Goal: Transaction & Acquisition: Purchase product/service

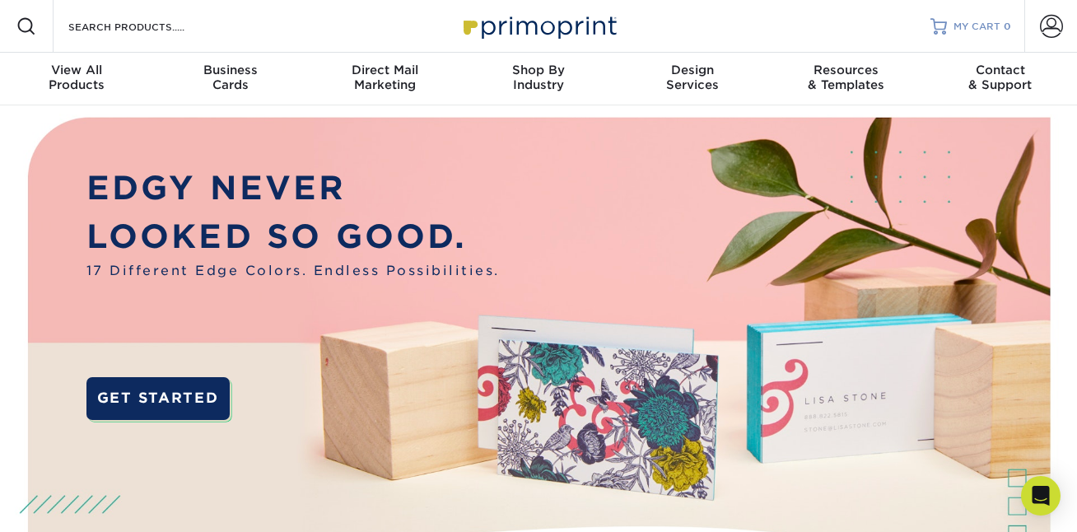
click at [993, 17] on link "MY CART 0" at bounding box center [971, 26] width 81 height 53
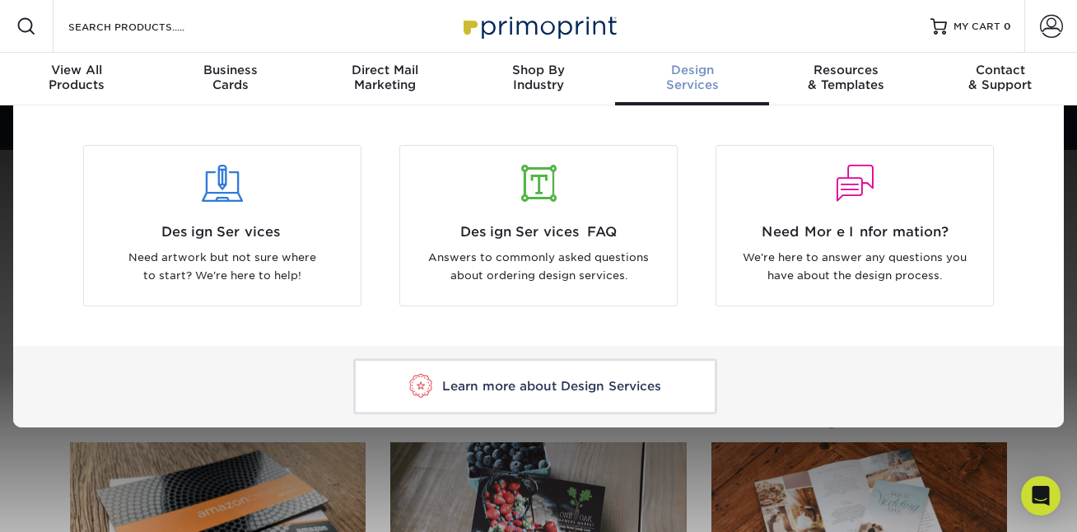
click at [693, 81] on div "Design Services" at bounding box center [692, 78] width 154 height 30
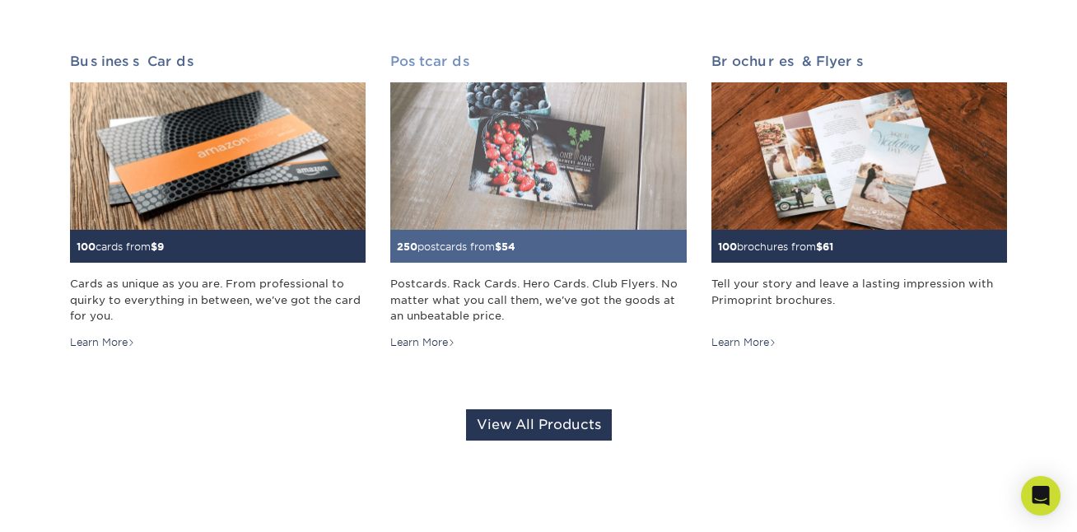
scroll to position [194, 0]
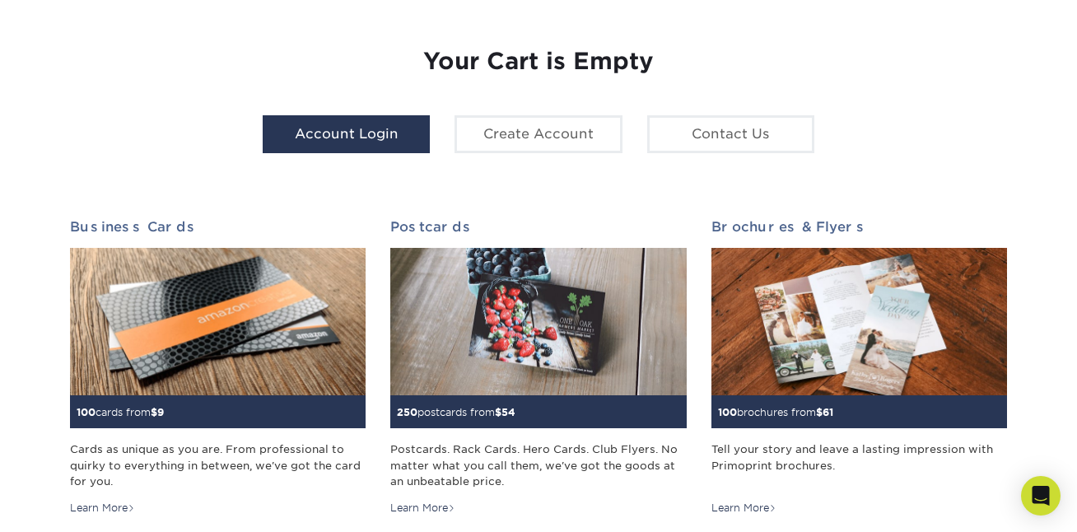
click at [363, 148] on link "Account Login" at bounding box center [346, 134] width 167 height 38
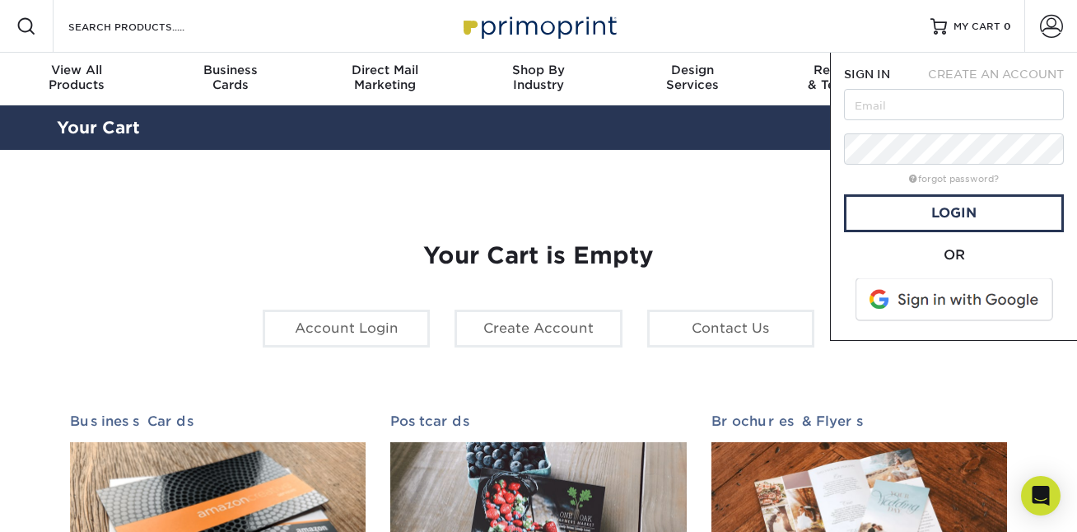
click at [964, 304] on span at bounding box center [956, 299] width 210 height 43
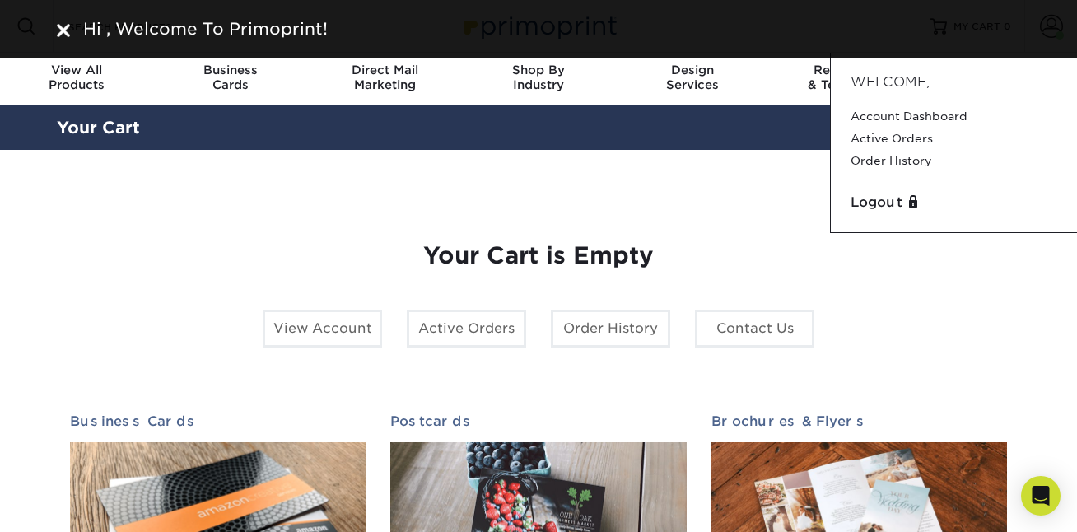
click at [933, 286] on div "Your Cart is Empty View Account Active Orders Order History Contact Us Business…" at bounding box center [538, 522] width 937 height 638
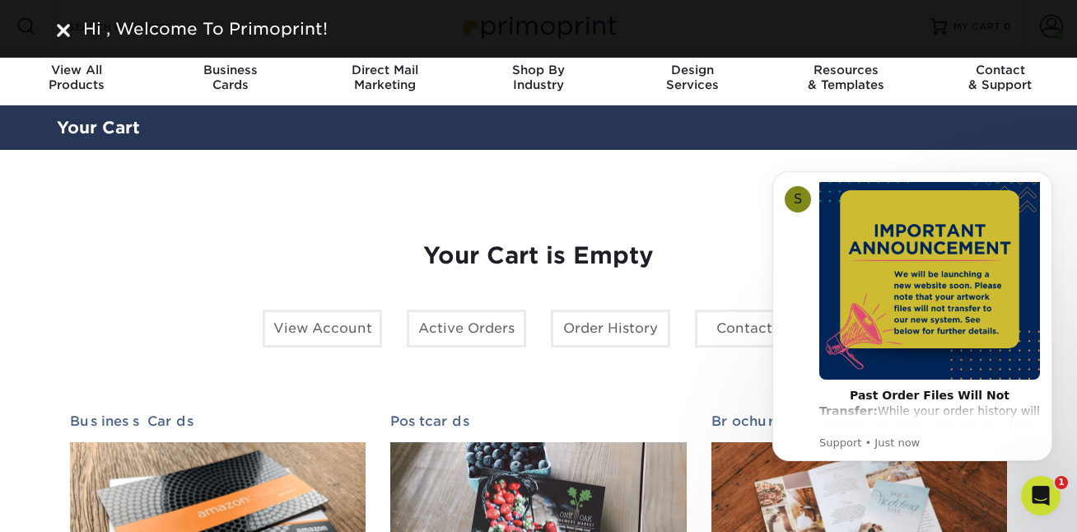
scroll to position [38, 0]
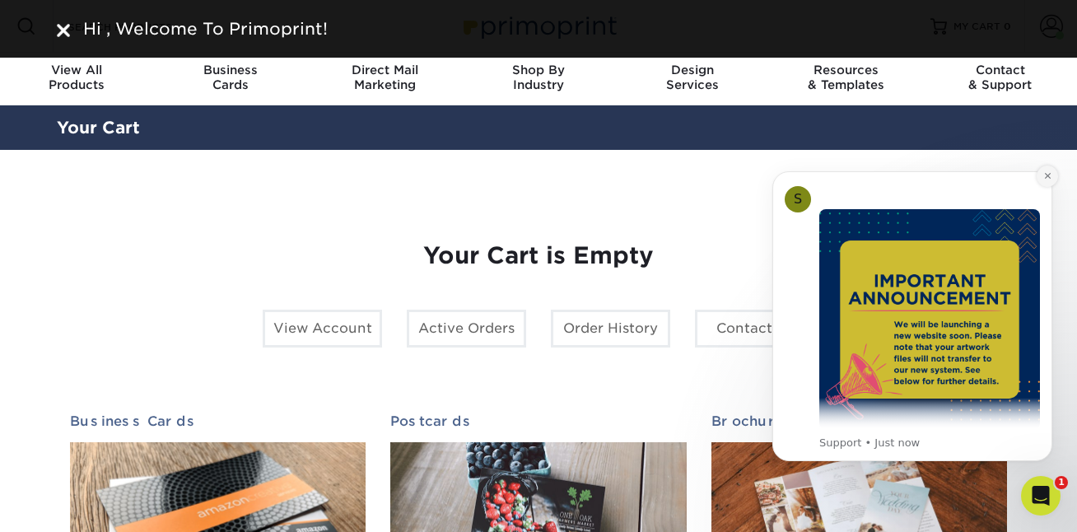
click at [1049, 180] on icon "Dismiss notification" at bounding box center [1048, 175] width 9 height 9
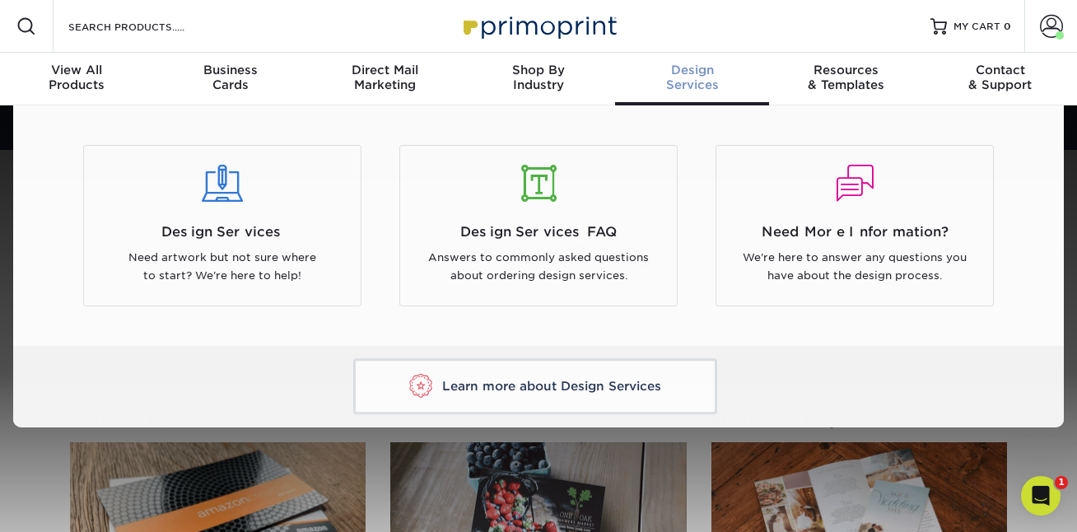
click at [698, 72] on span "Design" at bounding box center [692, 70] width 154 height 15
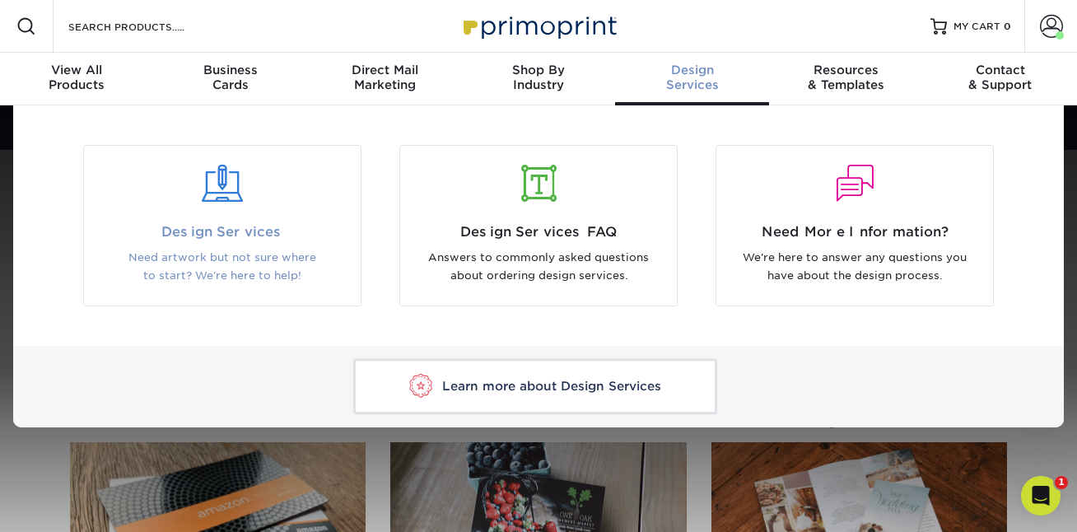
click at [207, 233] on span "Design Services" at bounding box center [222, 232] width 252 height 20
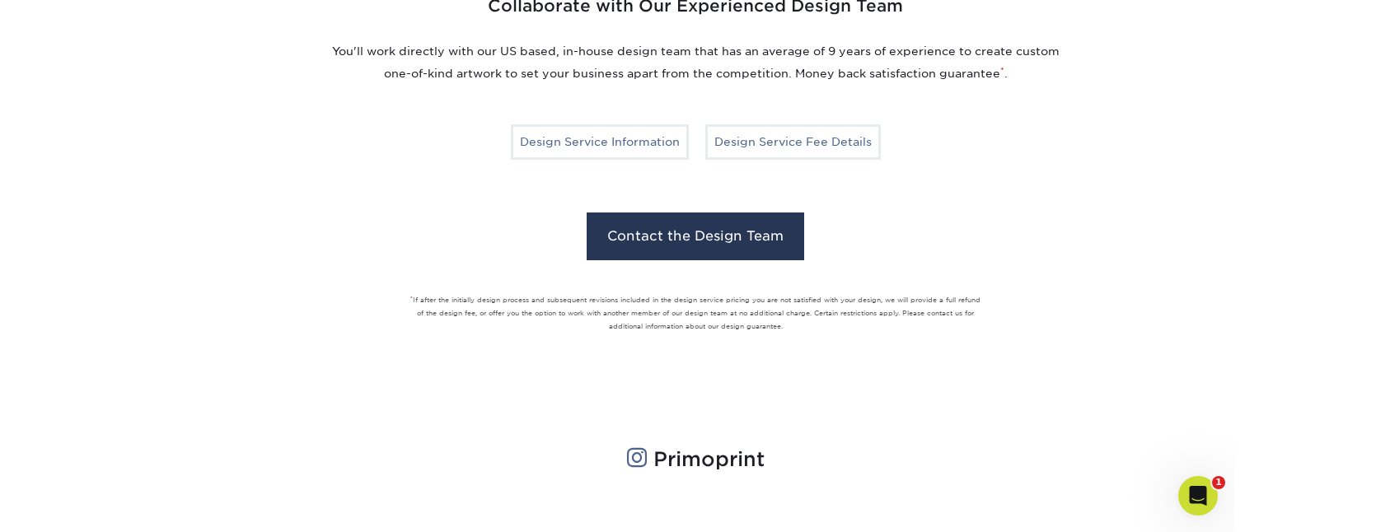
scroll to position [1258, 0]
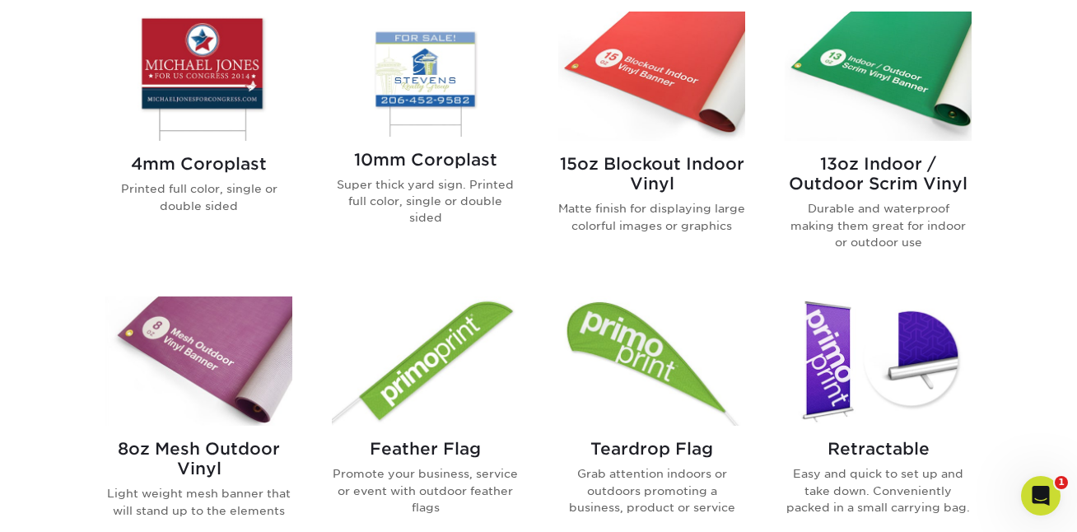
scroll to position [811, 0]
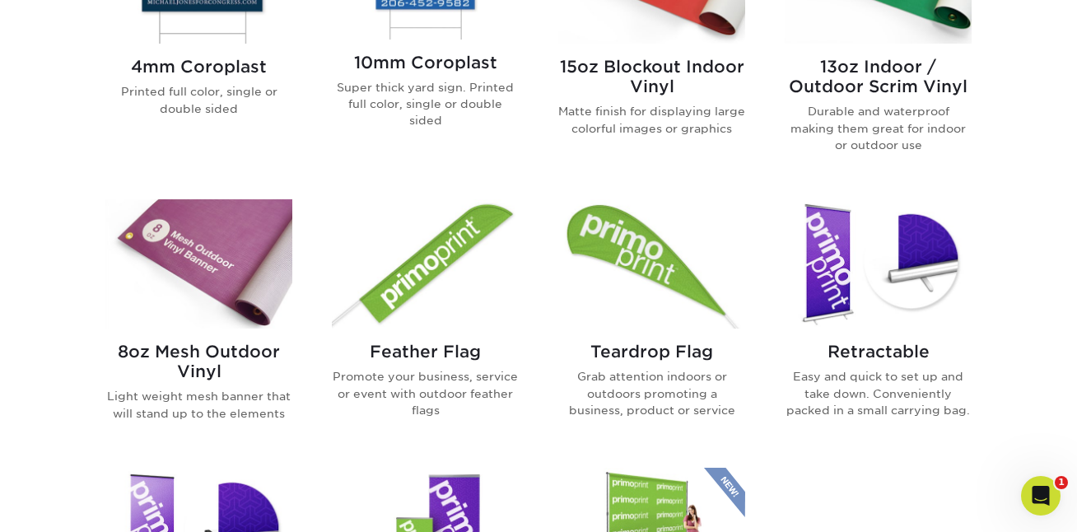
click at [449, 255] on img at bounding box center [425, 263] width 187 height 129
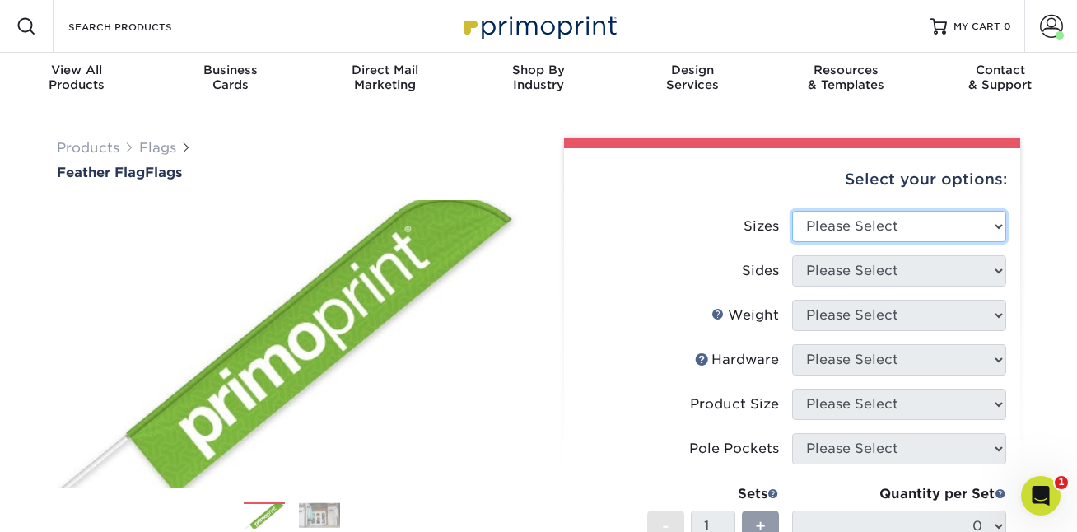
click at [862, 230] on select "Please Select 24" x 36" 24" x 81" 32" x 70" 32" x 99" 32" x 123" 36" x 123" 37"…" at bounding box center [899, 226] width 214 height 31
click at [792, 211] on select "Please Select 24" x 36" 24" x 81" 32" x 70" 32" x 99" 32" x 123" 36" x 123" 37"…" at bounding box center [899, 226] width 214 height 31
click at [965, 213] on select "Please Select 24" x 36" 24" x 81" 32" x 70" 32" x 99" 32" x 123" 36" x 123" 37"…" at bounding box center [899, 226] width 214 height 31
select select "45.00x97.00"
click at [792, 211] on select "Please Select 24" x 36" 24" x 81" 32" x 70" 32" x 99" 32" x 123" 36" x 123" 37"…" at bounding box center [899, 226] width 214 height 31
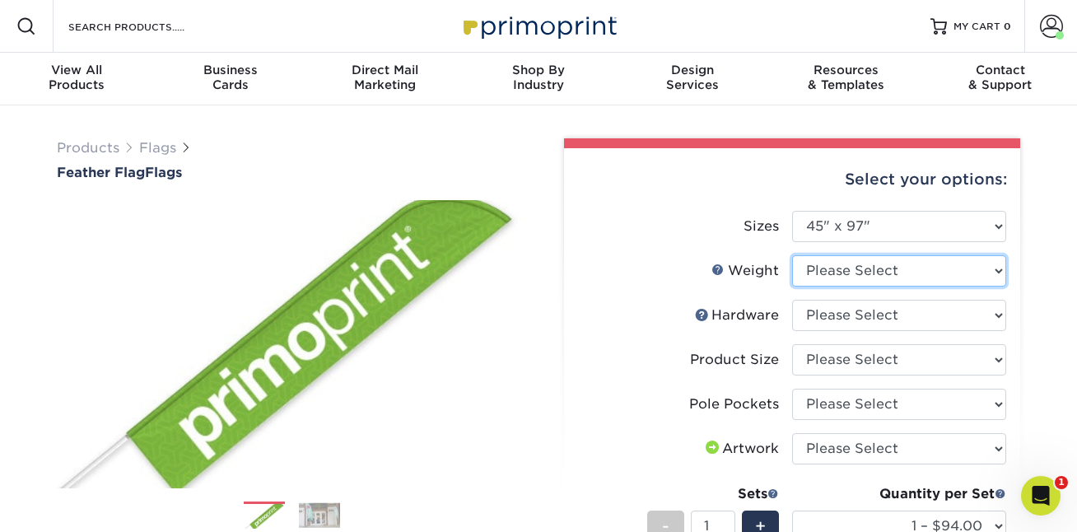
click at [1001, 269] on select "Please Select 3OZPOLY" at bounding box center [899, 270] width 214 height 31
select select "3OZPOLY"
click at [792, 255] on select "Please Select 3OZPOLY" at bounding box center [899, 270] width 214 height 31
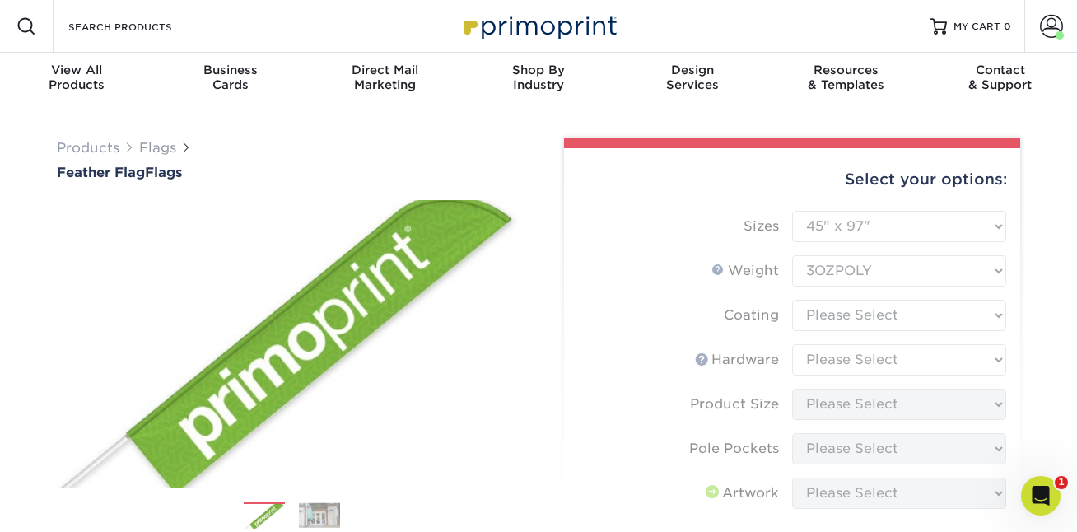
click at [994, 316] on form "Sizes Please Select 24" x 36" 24" x 81" 32" x 70" 32" x 99" 32" x 123" 36" x 12…" at bounding box center [792, 462] width 430 height 503
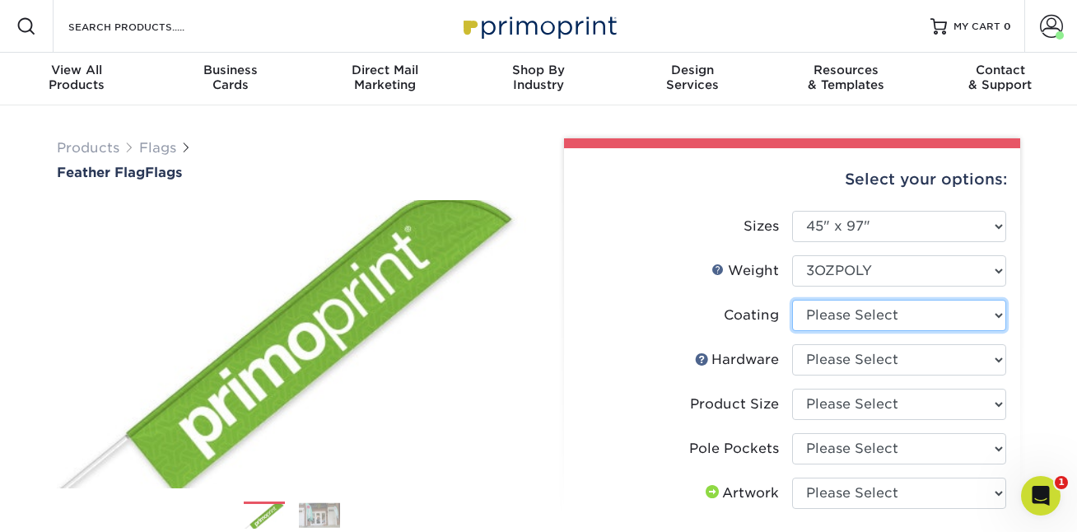
click at [996, 315] on select at bounding box center [899, 315] width 214 height 31
select select "3e7618de-abca-4bda-9f97-8b9129e913d8"
click at [792, 300] on select at bounding box center [899, 315] width 214 height 31
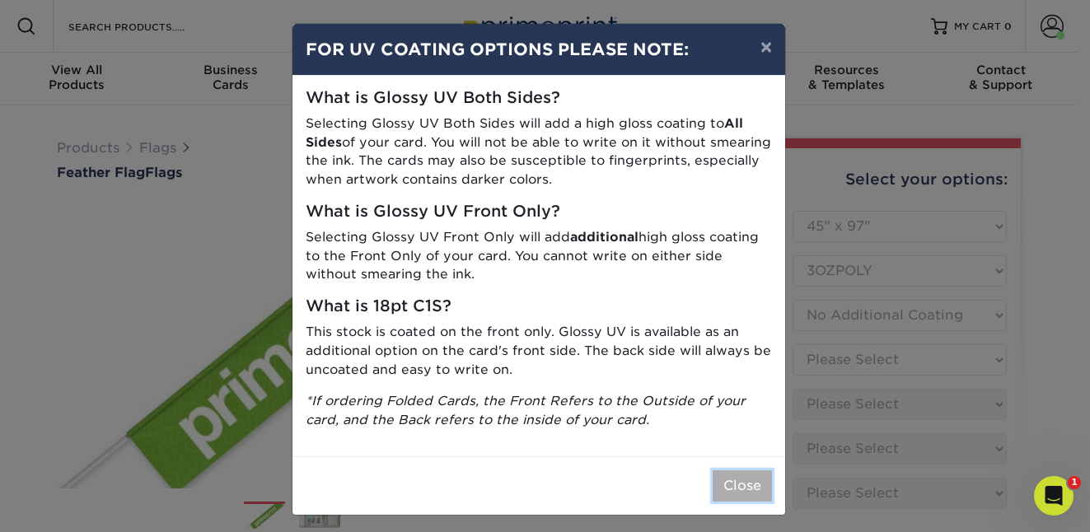
click at [737, 479] on button "Close" at bounding box center [742, 485] width 59 height 31
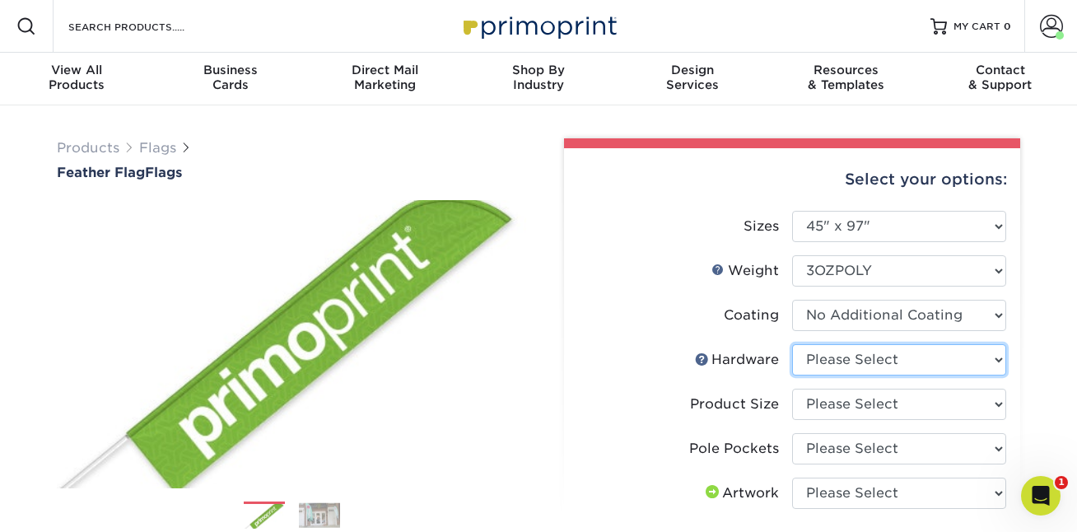
click at [995, 357] on select "Please Select 11ft pole with cross base (indoor) 11ft pole with ground stake (o…" at bounding box center [899, 359] width 214 height 31
select select "17f74a60-fe71-457c-b096-20e7e1a90a16"
click at [792, 344] on select "Please Select 11ft pole with cross base (indoor) 11ft pole with ground stake (o…" at bounding box center [899, 359] width 214 height 31
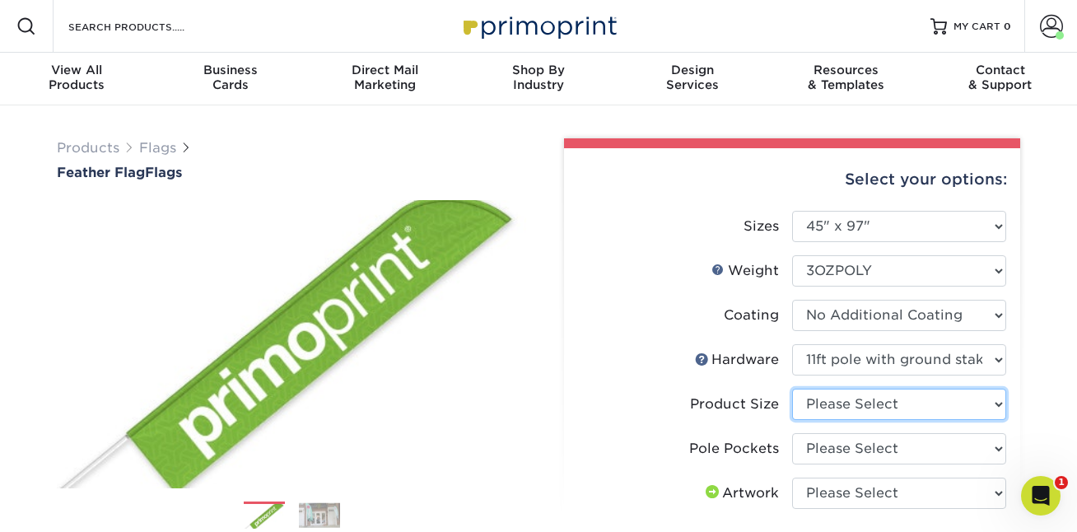
click at [917, 402] on select "Please Select 11ft" at bounding box center [899, 404] width 214 height 31
select select "40e035e6-6f8c-4d2e-a20d-13f76a9ce651"
click at [792, 389] on select "Please Select 11ft" at bounding box center [899, 404] width 214 height 31
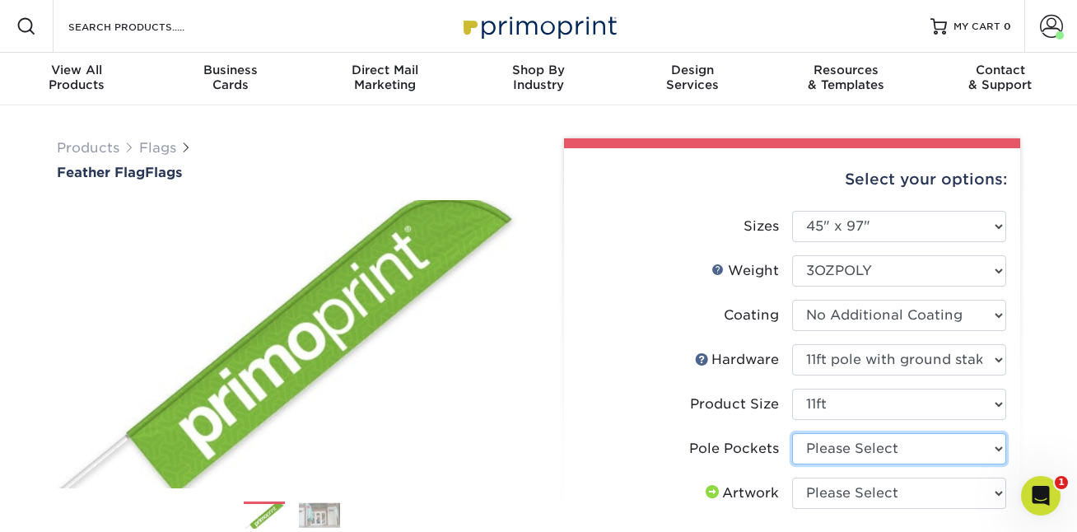
click at [915, 437] on select "Please Select Pole Pocket on Left Pole Pocket on Right" at bounding box center [899, 448] width 214 height 31
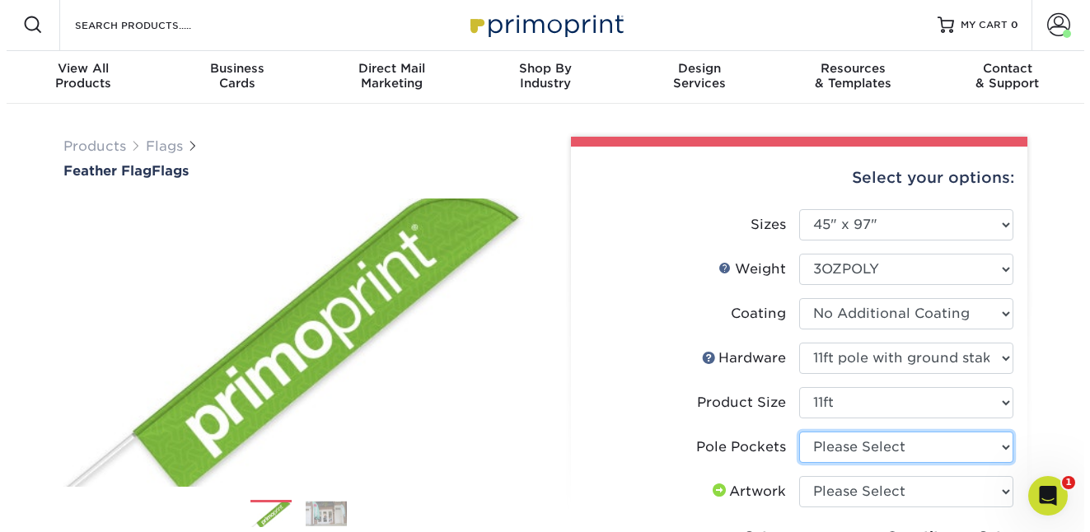
scroll to position [3, 0]
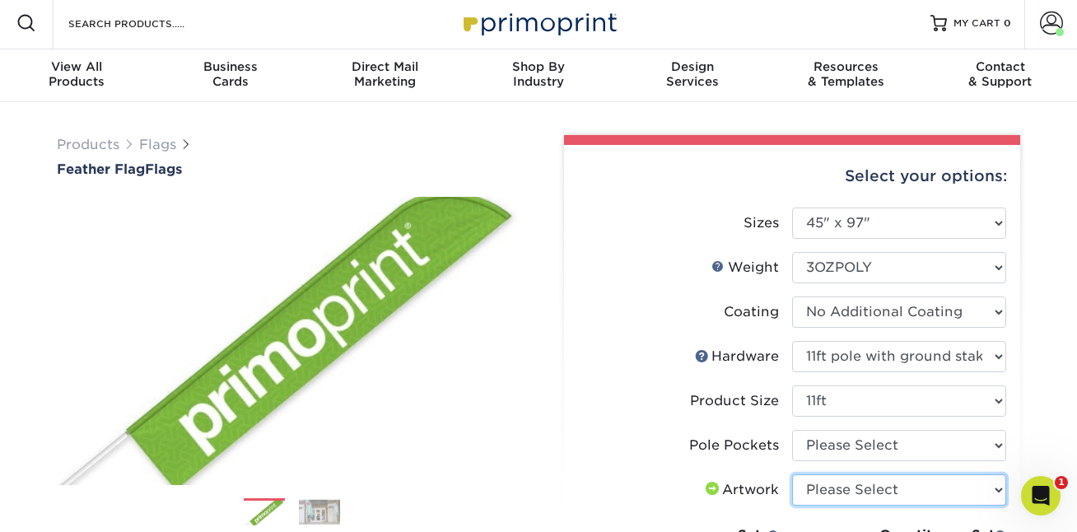
click at [876, 486] on select "Please Select I will upload files I need a design - $50" at bounding box center [899, 489] width 214 height 31
select select "design"
click at [792, 474] on select "Please Select I will upload files I need a design - $50" at bounding box center [899, 489] width 214 height 31
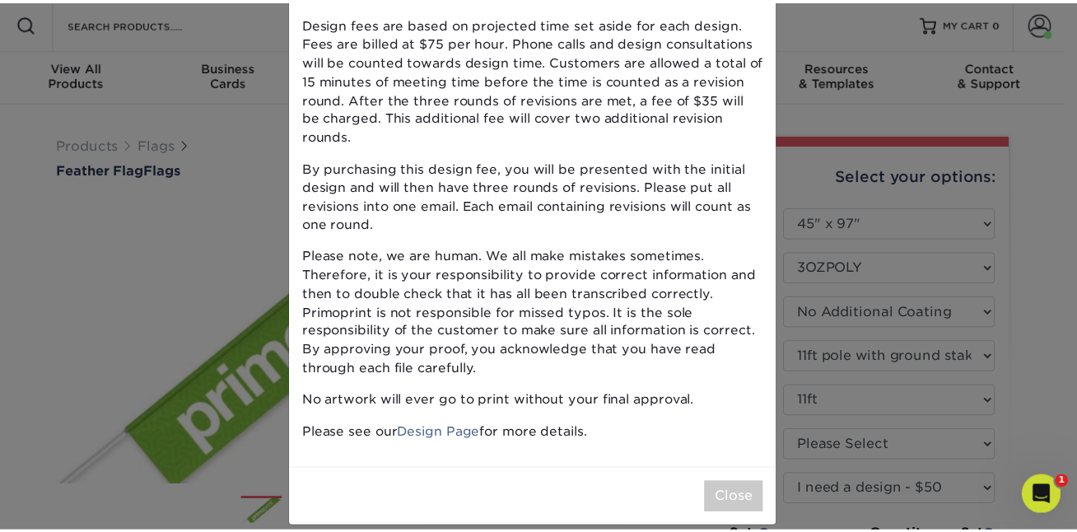
scroll to position [144, 0]
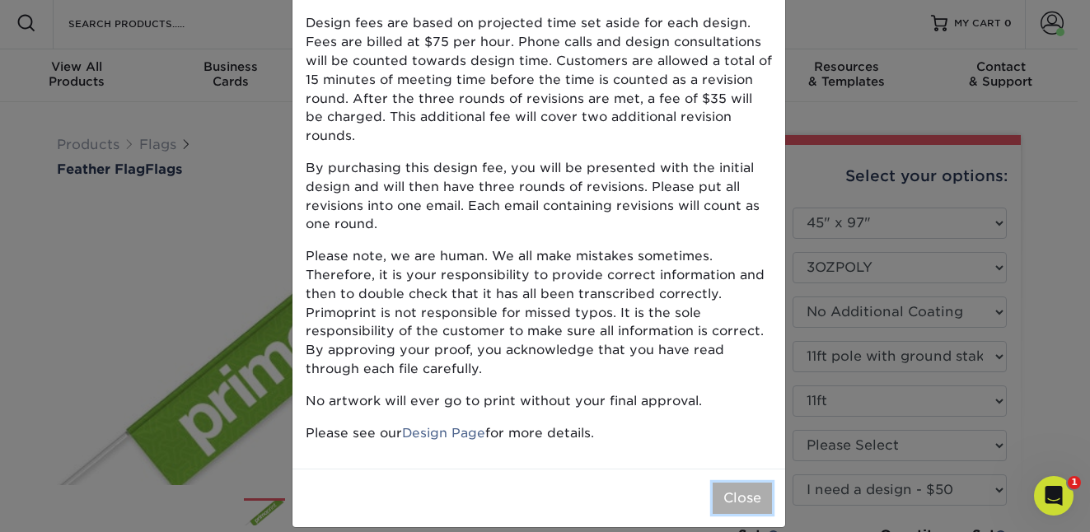
click at [721, 483] on button "Close" at bounding box center [742, 498] width 59 height 31
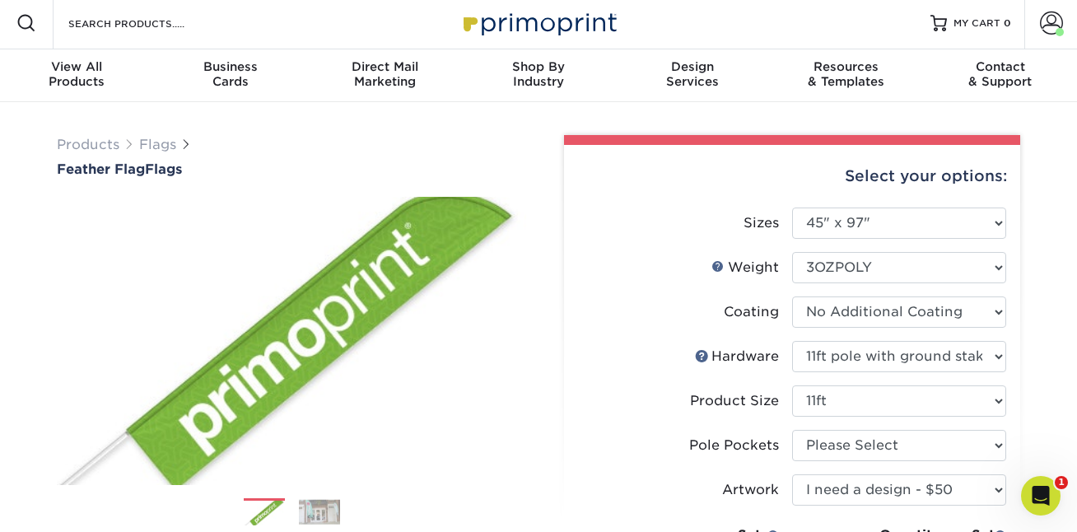
scroll to position [171, 0]
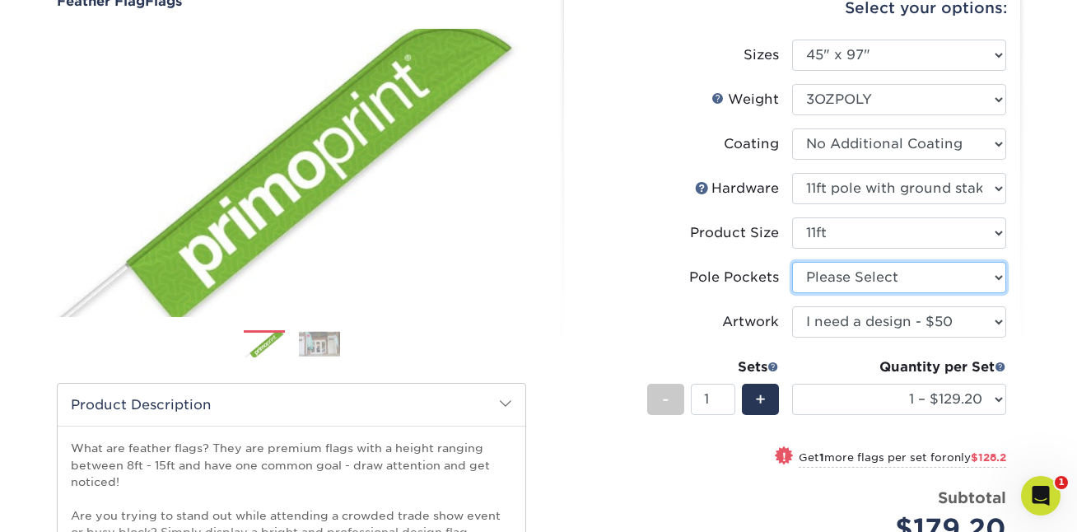
click at [941, 262] on select "Please Select Pole Pocket on Left Pole Pocket on Right" at bounding box center [899, 277] width 214 height 31
select select "17637b51-123c-45a9-814d-5e120dd7374e"
click at [792, 262] on select "Please Select Pole Pocket on Left Pole Pocket on Right" at bounding box center [899, 277] width 214 height 31
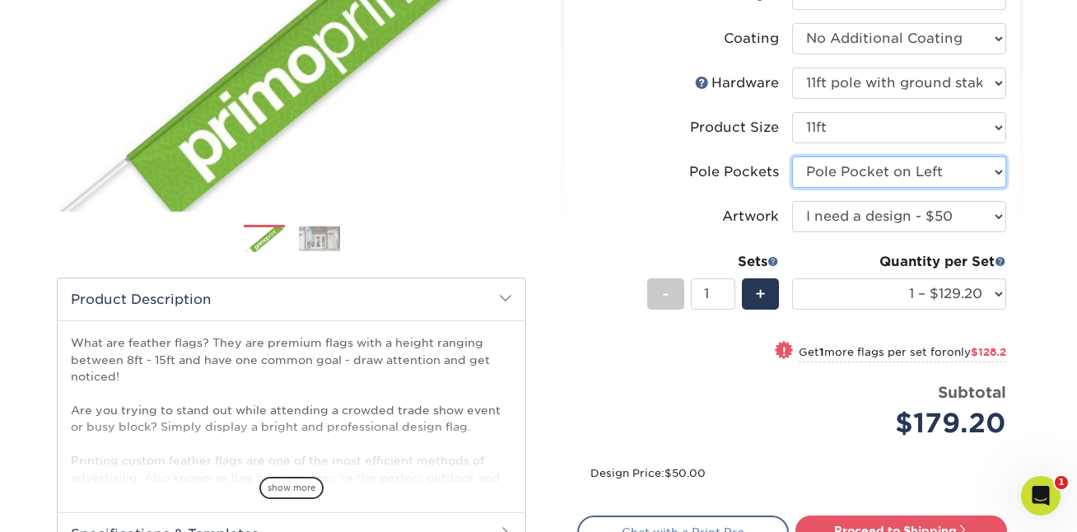
scroll to position [376, 0]
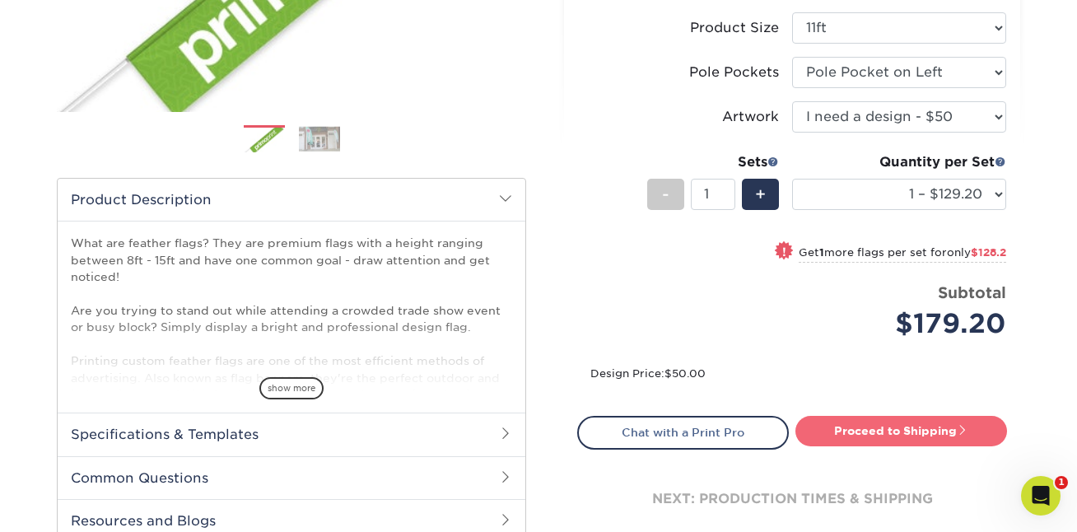
click at [903, 431] on link "Proceed to Shipping" at bounding box center [902, 431] width 212 height 30
type input "Set 1"
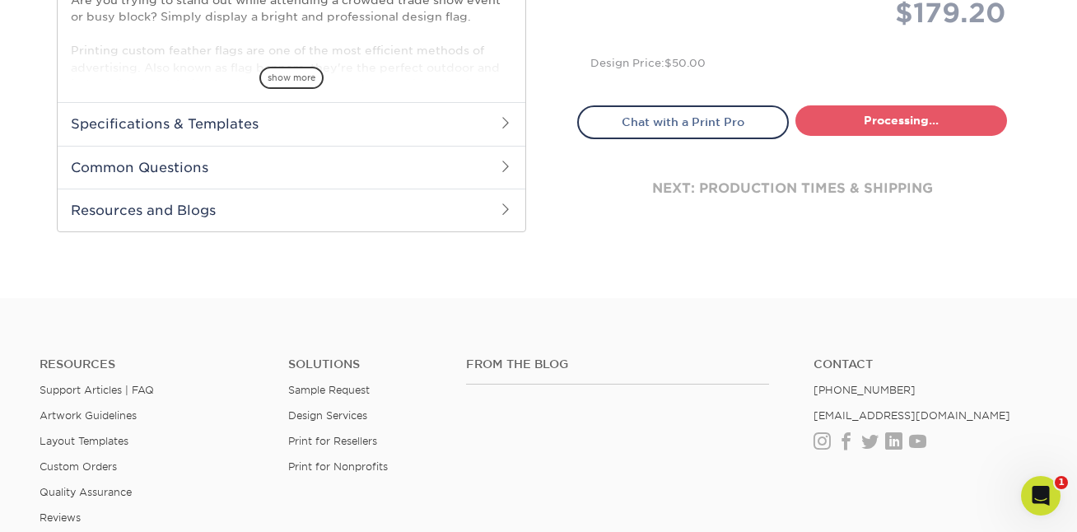
select select "c76c0eaf-4d8e-4e37-90fd-977d8c584cec"
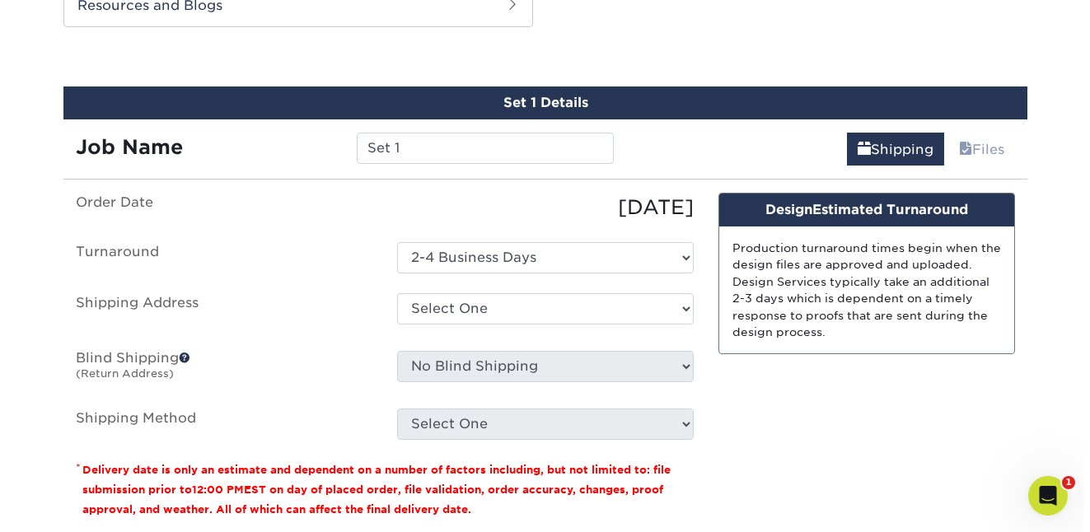
scroll to position [897, 0]
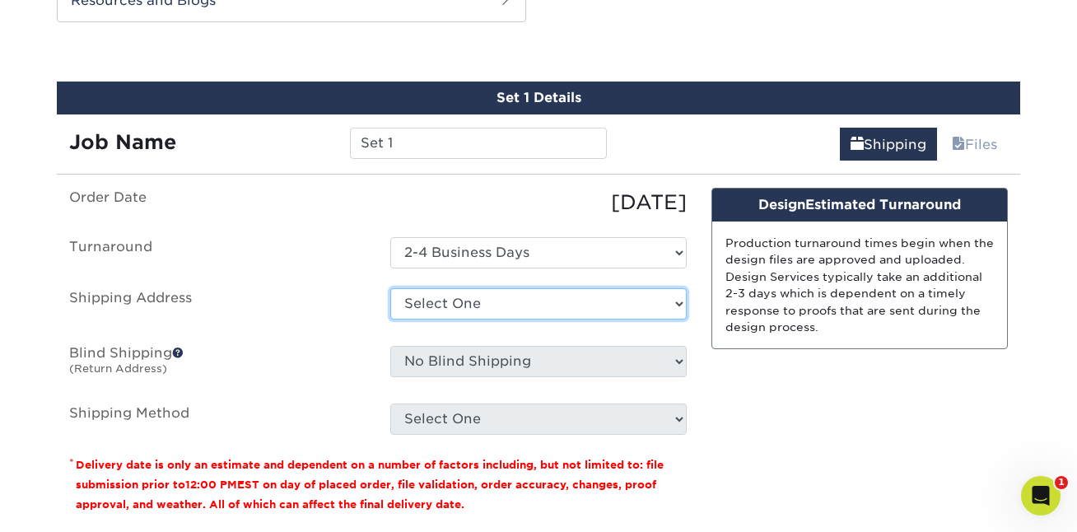
click at [505, 310] on select "Select One + Add New Address" at bounding box center [538, 303] width 297 height 31
select select "newaddress"
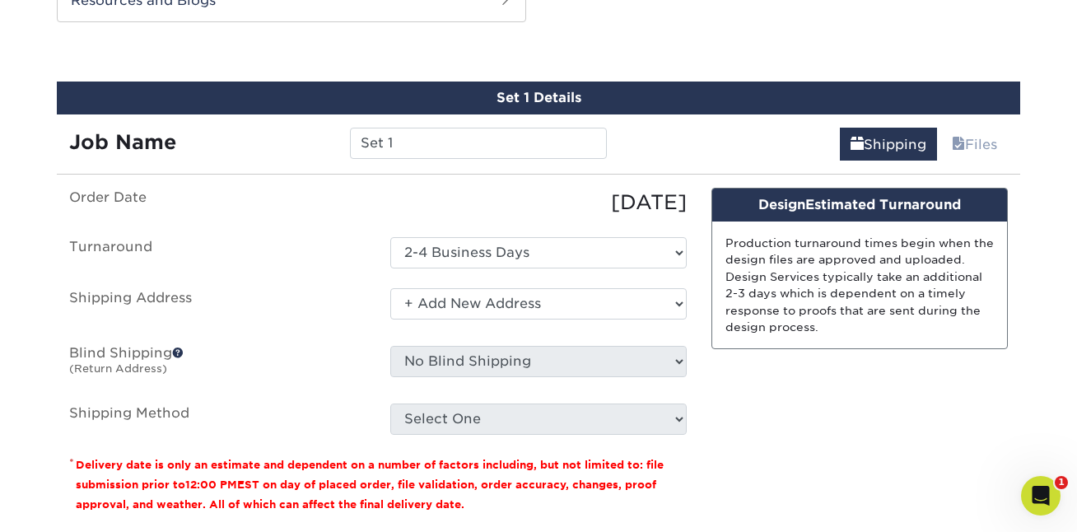
click at [390, 288] on select "Select One + Add New Address" at bounding box center [538, 303] width 297 height 31
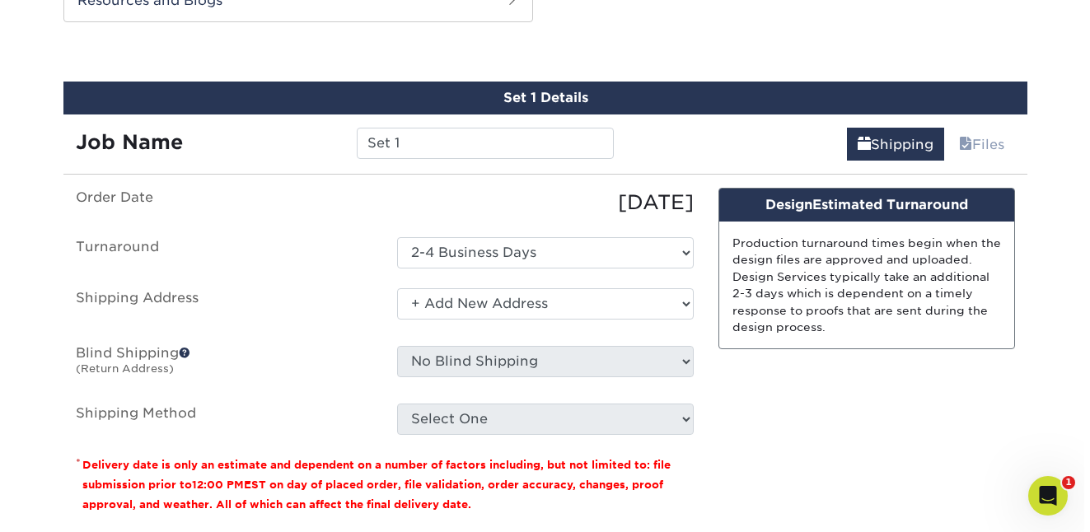
scroll to position [0, 0]
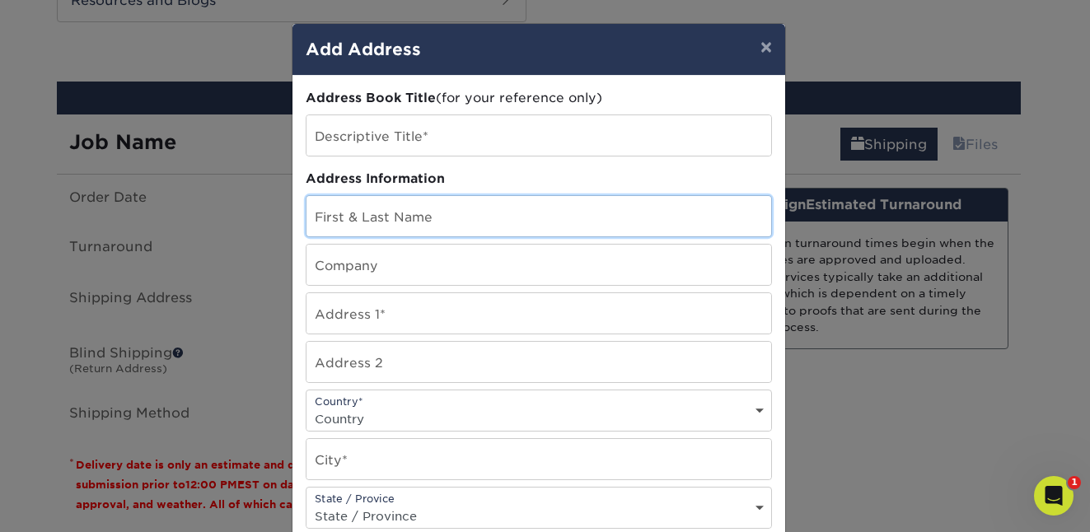
click at [461, 203] on input "text" at bounding box center [538, 216] width 465 height 40
type input "Jill Mills"
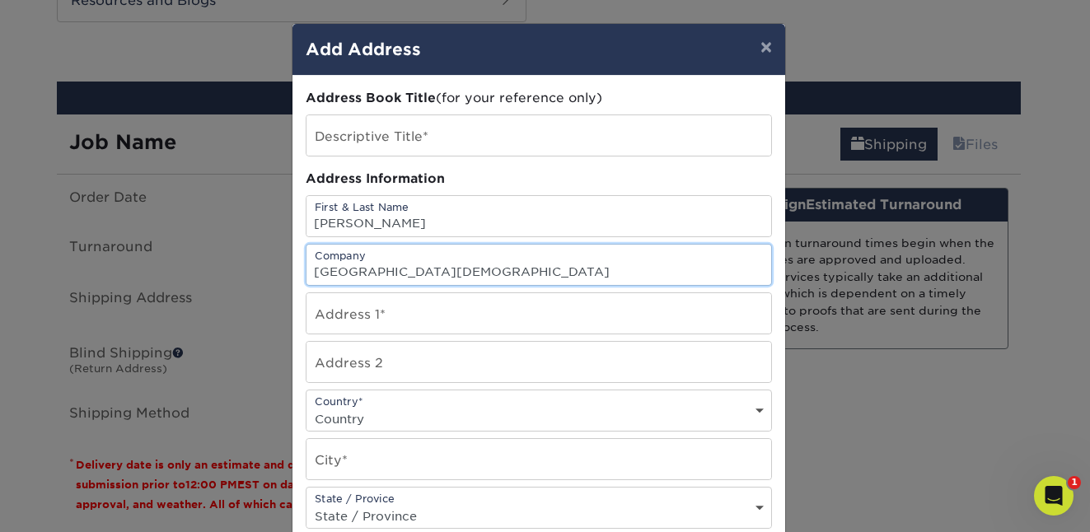
type input "[GEOGRAPHIC_DATA][DEMOGRAPHIC_DATA]"
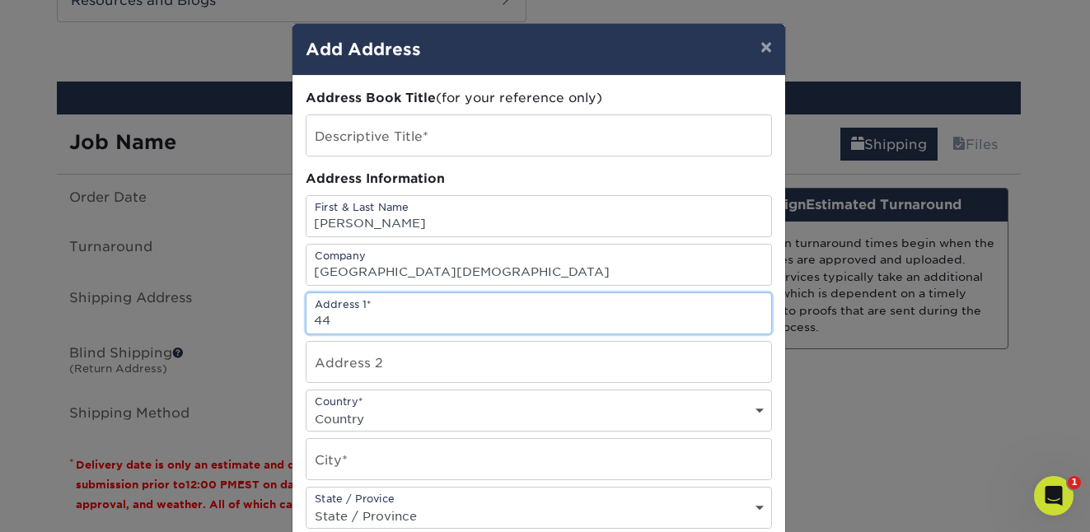
type input "4"
type input "3300 NE 78TH ST"
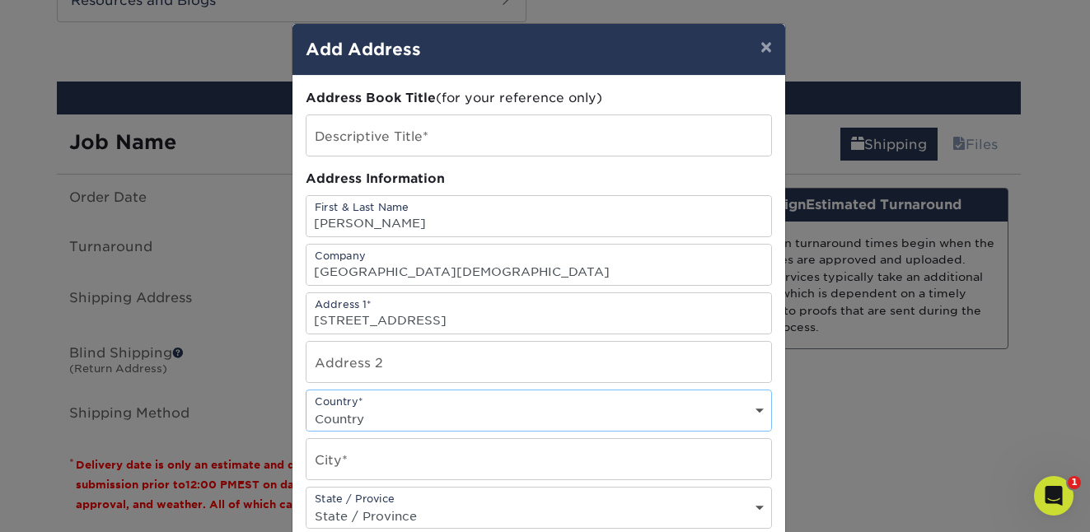
select select "US"
click at [306, 407] on select "Country United States Canada ----------------------------- Afghanistan Albania …" at bounding box center [538, 419] width 465 height 24
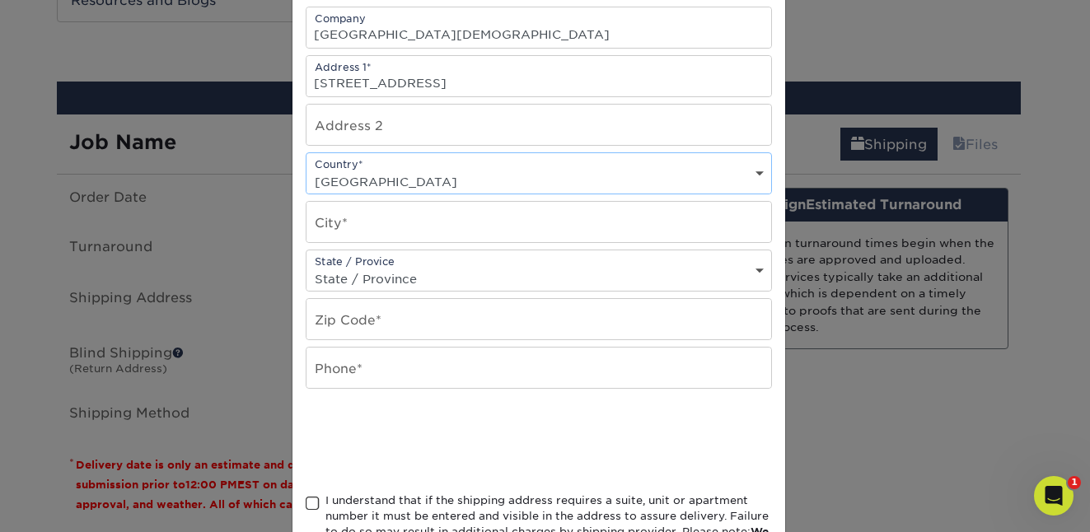
scroll to position [363, 0]
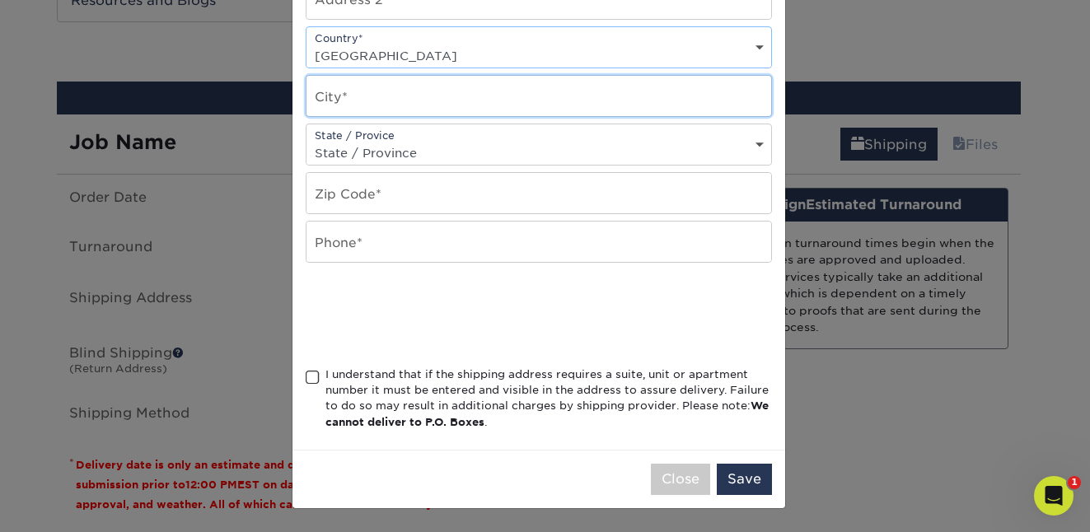
click at [352, 85] on input "text" at bounding box center [538, 96] width 465 height 40
type input "VANCOUVER"
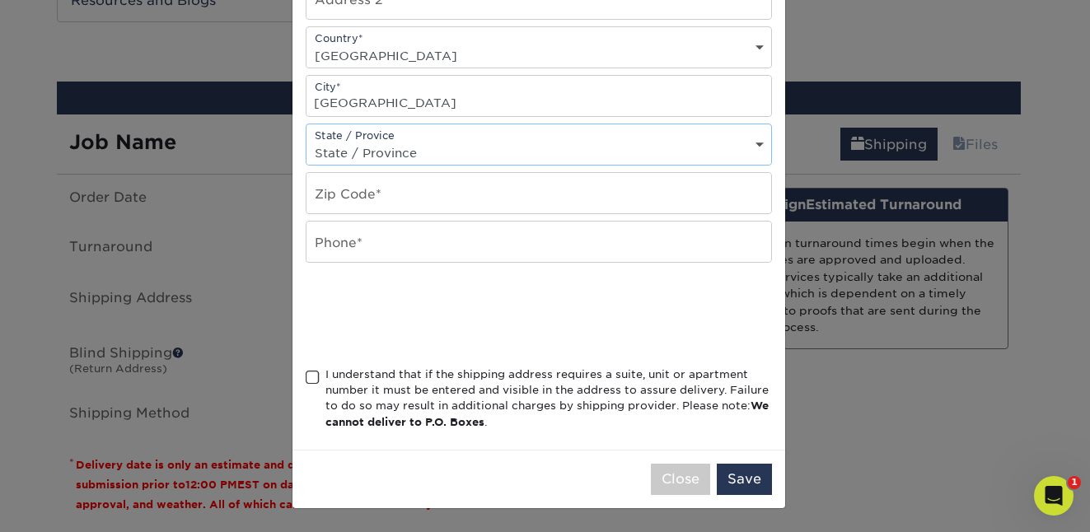
select select "WA"
type input "98665"
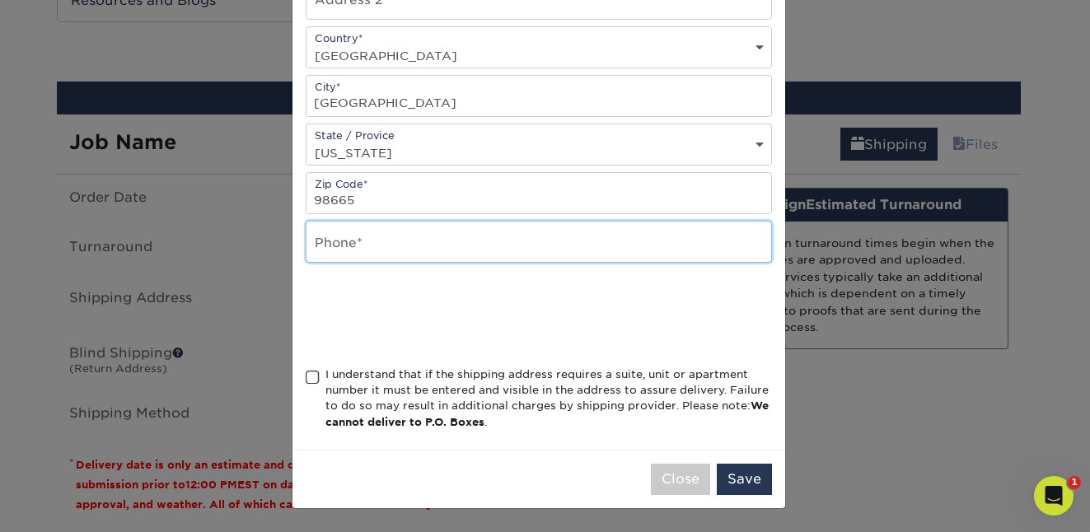
click at [381, 246] on input "text" at bounding box center [538, 242] width 465 height 40
type input "3606889174"
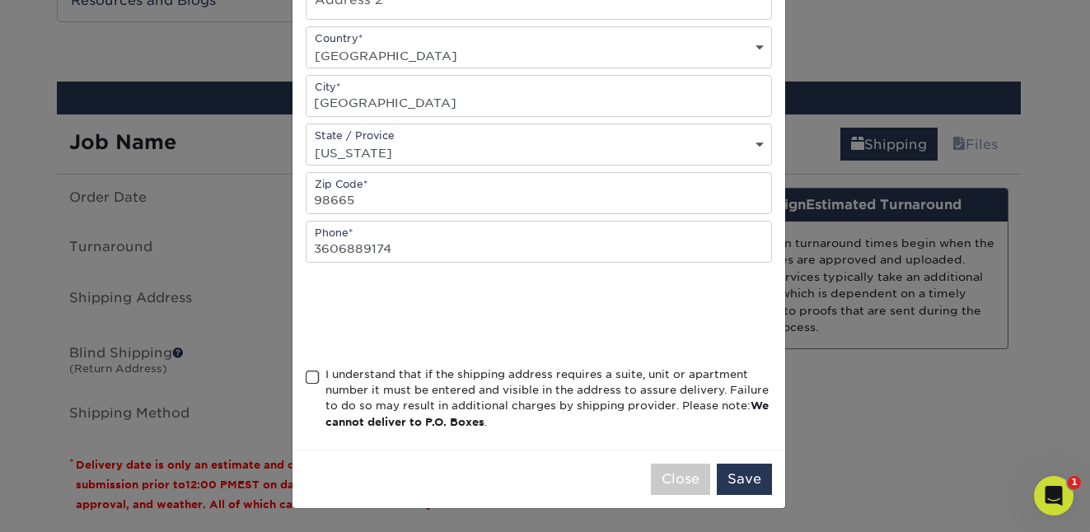
drag, startPoint x: 551, startPoint y: 278, endPoint x: 575, endPoint y: 283, distance: 24.6
click at [551, 277] on div "Address Book Title (for your reference only) Descriptive Title* Address Informa…" at bounding box center [539, 81] width 466 height 711
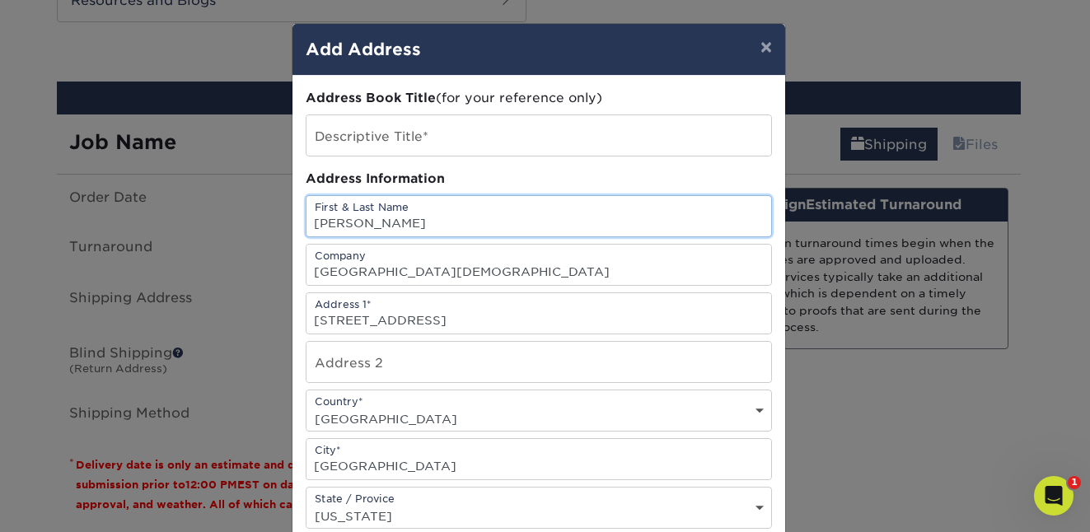
drag, startPoint x: 387, startPoint y: 221, endPoint x: 255, endPoint y: 213, distance: 132.0
click at [255, 213] on div "× Add Address Address Book Title (for your reference only) Descriptive Title* A…" at bounding box center [545, 266] width 1090 height 532
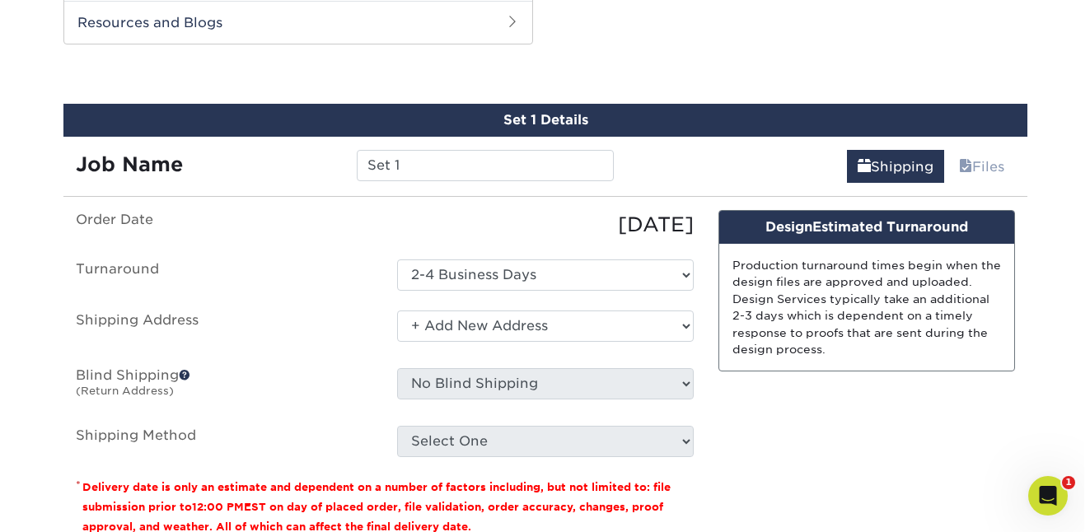
scroll to position [1041, 0]
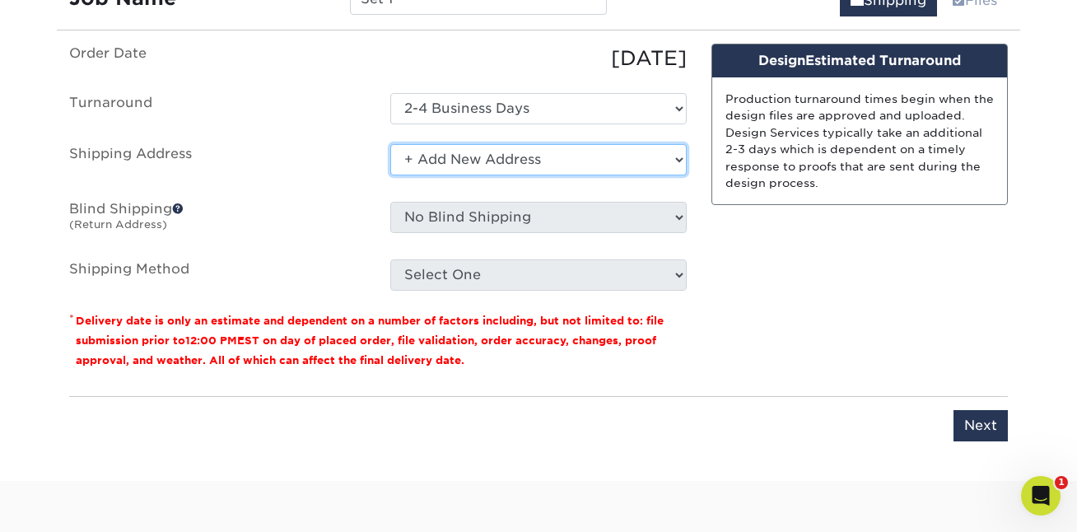
click at [630, 156] on select "Select One + Add New Address" at bounding box center [538, 159] width 297 height 31
click at [390, 144] on select "Select One + Add New Address" at bounding box center [538, 159] width 297 height 31
click at [484, 163] on select "Select One + Add New Address" at bounding box center [538, 159] width 297 height 31
click at [390, 144] on select "Select One + Add New Address" at bounding box center [538, 159] width 297 height 31
click at [663, 161] on select "Select One + Add New Address" at bounding box center [538, 159] width 297 height 31
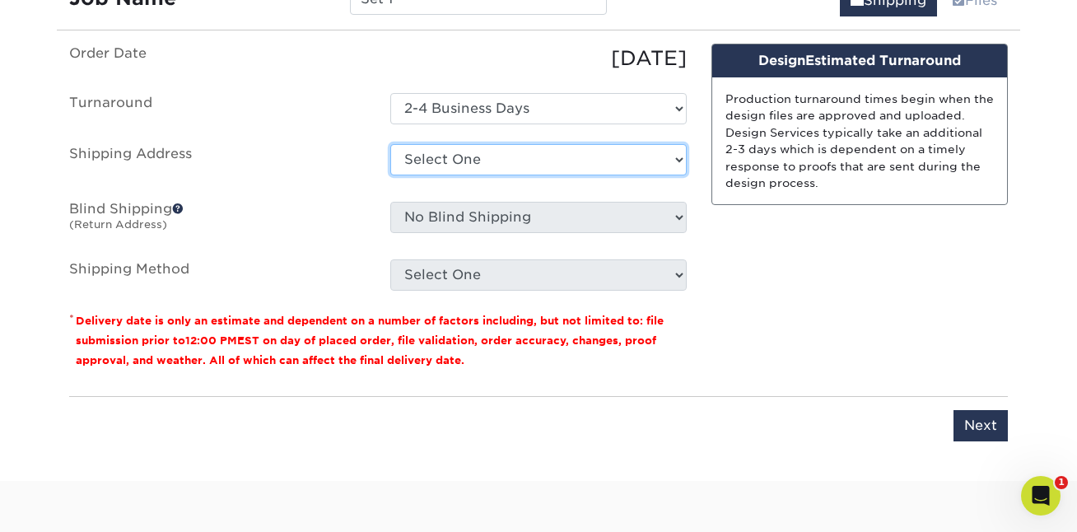
select select "newaddress"
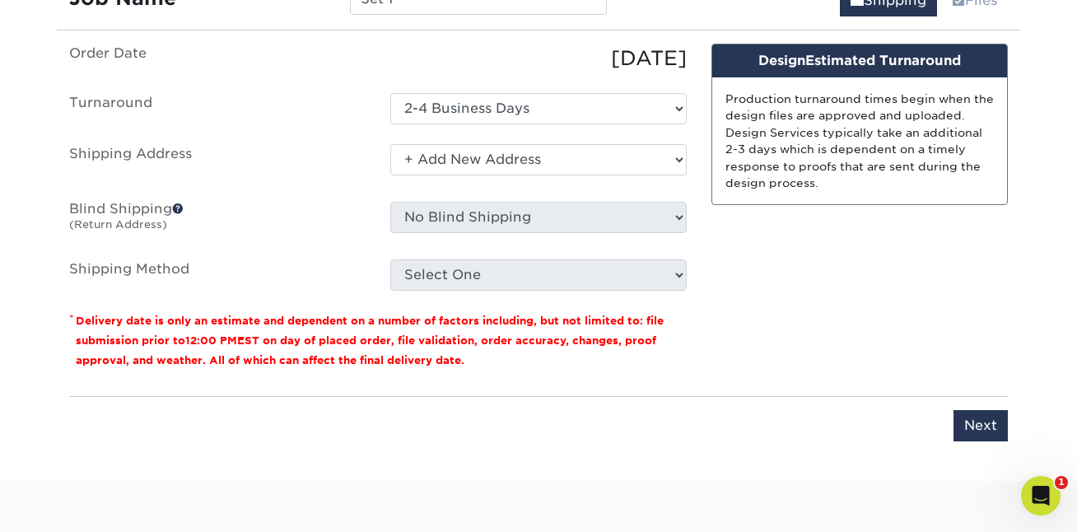
click at [390, 144] on select "Select One + Add New Address" at bounding box center [538, 159] width 297 height 31
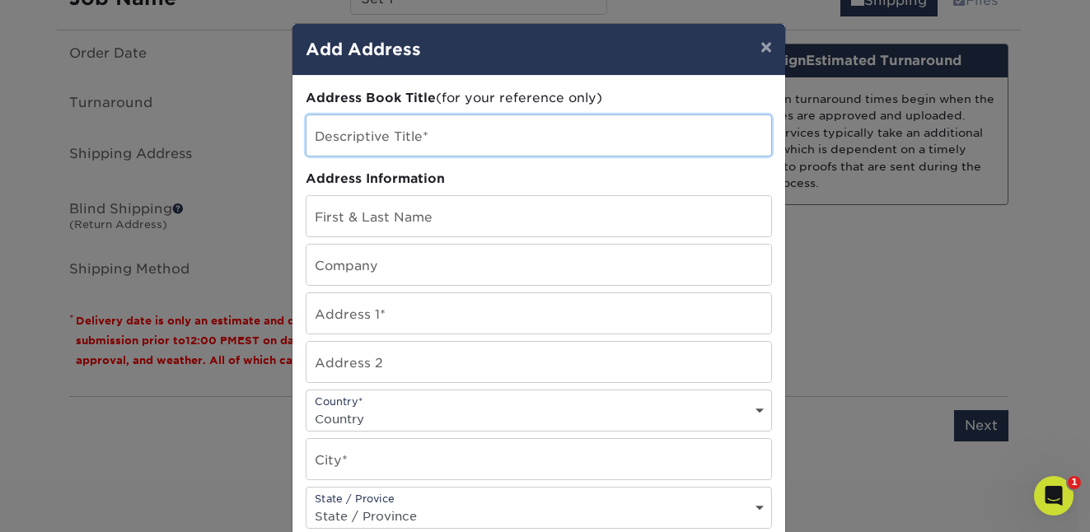
click at [471, 137] on input "text" at bounding box center [538, 135] width 465 height 40
type input "VANCOUVER CHURCH"
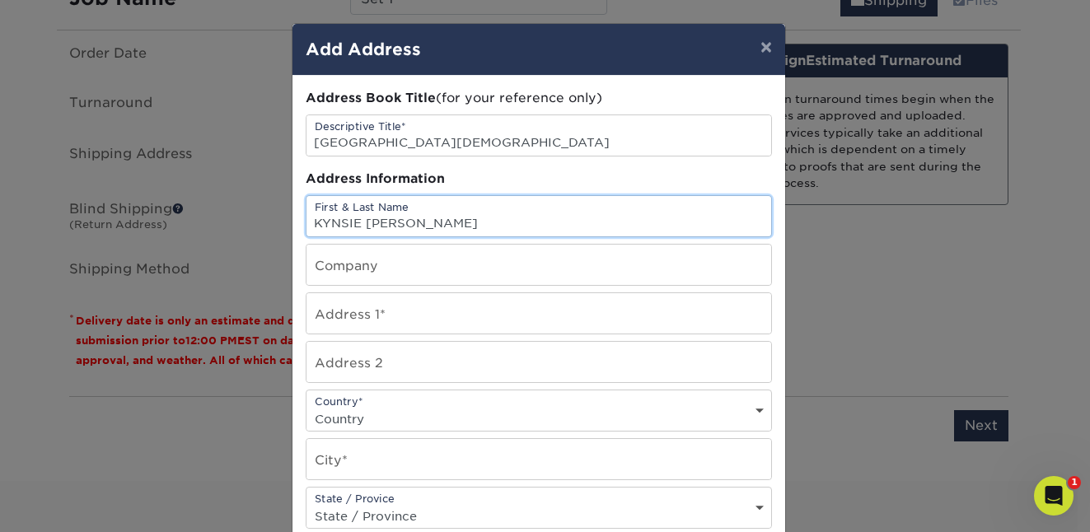
type input "KYNSIE [PERSON_NAME]"
type input "[GEOGRAPHIC_DATA][DEMOGRAPHIC_DATA]"
type input "3300 NE 78TH ST"
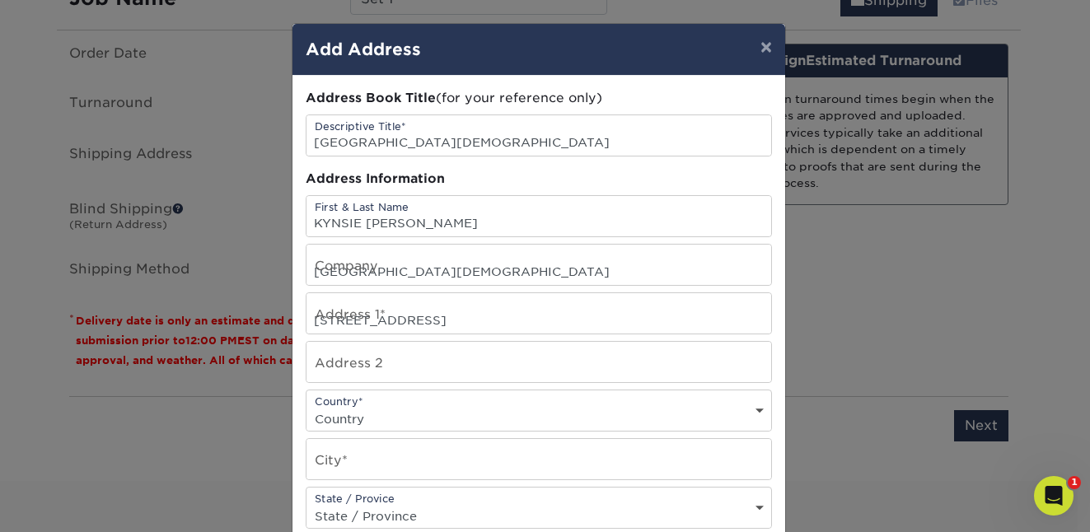
select select "US"
type input "VANCOUVER"
select select "WA"
type input "98665"
type input "3606889174"
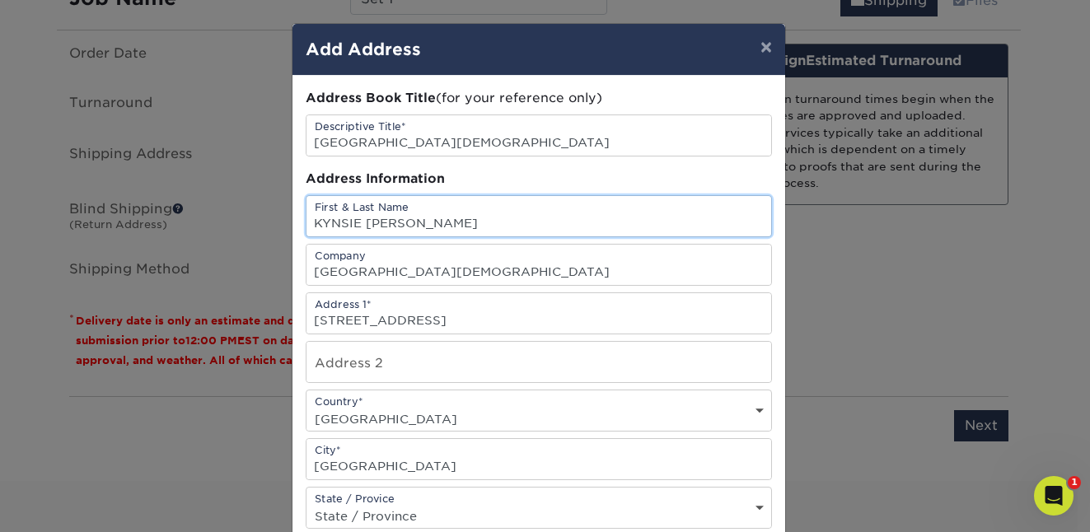
scroll to position [0, 0]
click at [767, 376] on div "Address Book Title (for your reference only) Descriptive Title* VANCOUVER CHURC…" at bounding box center [538, 444] width 493 height 737
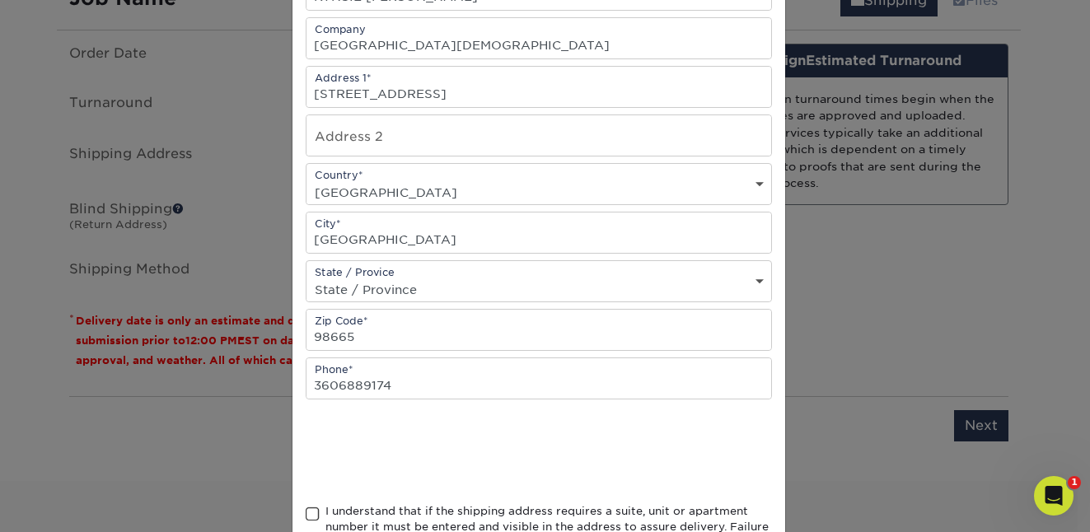
scroll to position [325, 0]
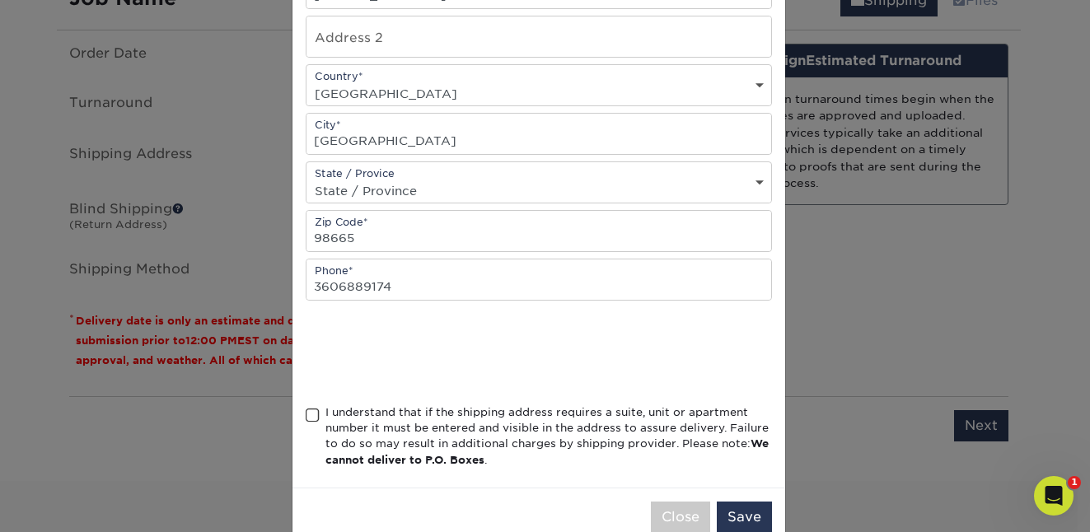
click at [306, 418] on span at bounding box center [313, 416] width 14 height 16
click at [0, 0] on input "I understand that if the shipping address requires a suite, unit or apartment n…" at bounding box center [0, 0] width 0 height 0
click at [726, 512] on button "Save" at bounding box center [744, 517] width 55 height 31
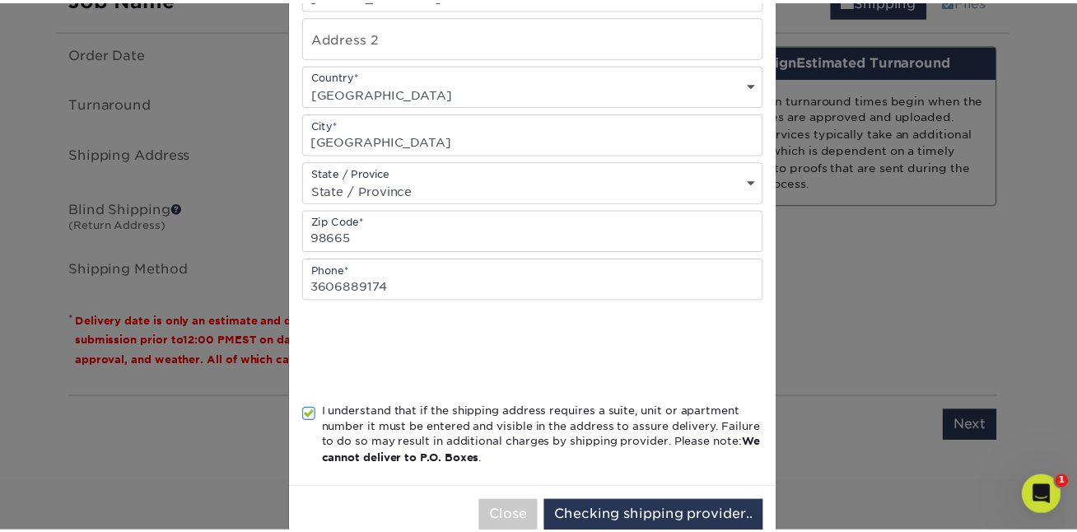
scroll to position [0, 0]
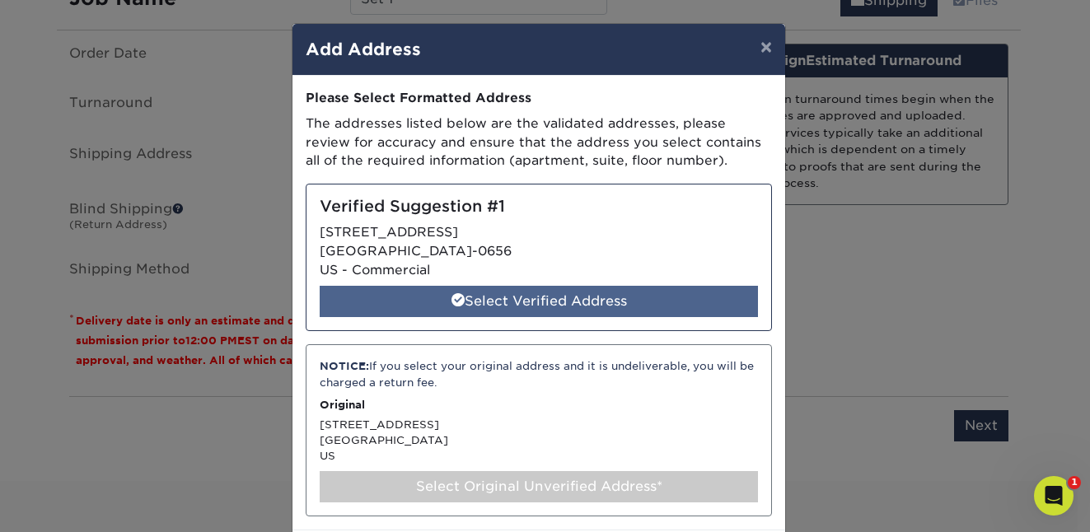
click at [521, 297] on div "Select Verified Address" at bounding box center [539, 301] width 438 height 31
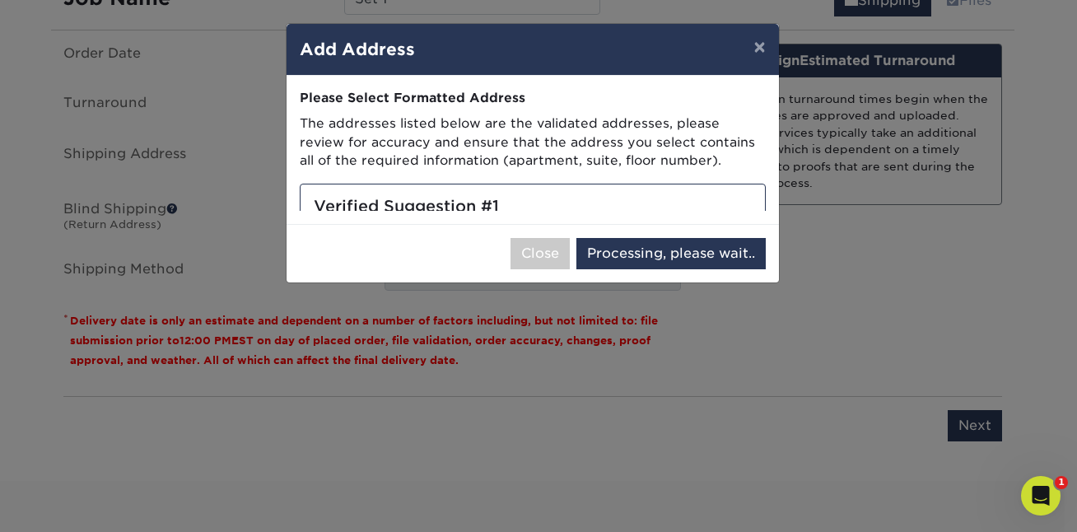
select select "286759"
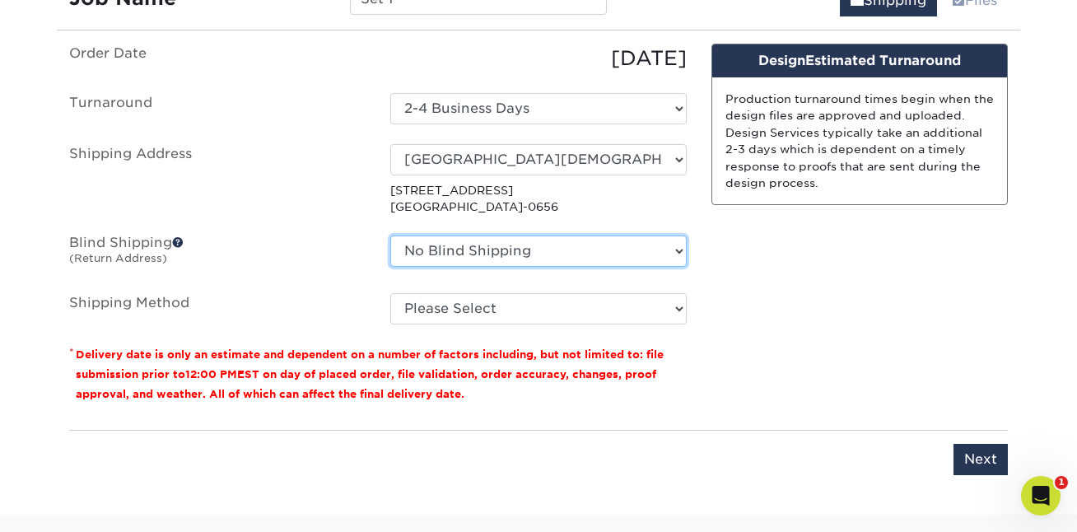
click at [676, 251] on select "No Blind Shipping + Add New Address" at bounding box center [538, 251] width 297 height 31
click at [390, 236] on select "No Blind Shipping + Add New Address" at bounding box center [538, 251] width 297 height 31
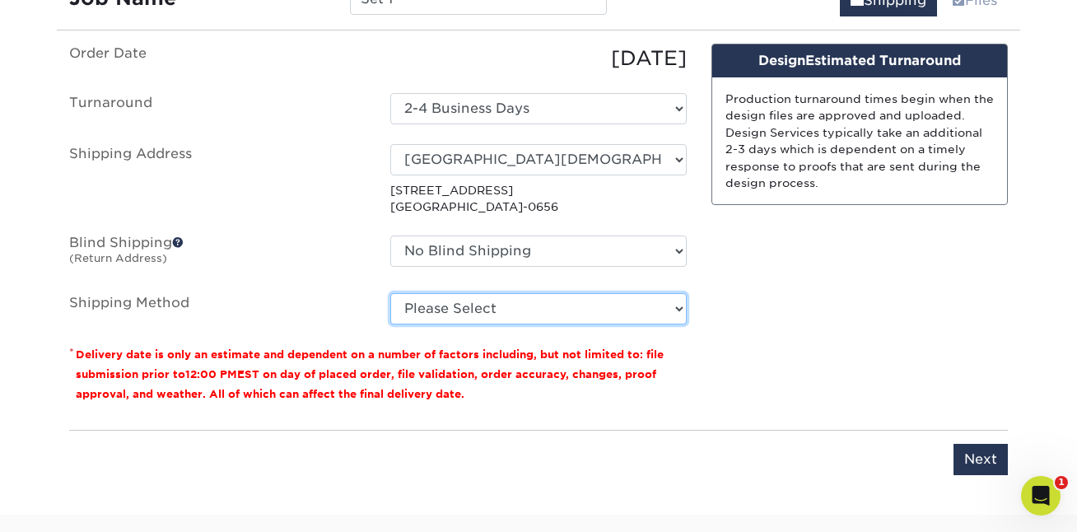
click at [656, 295] on select "Please Select Ground Shipping (+$16.22) 3 Day Shipping Service (+$20.62) 2 Day …" at bounding box center [538, 308] width 297 height 31
click at [390, 293] on select "Please Select Ground Shipping (+$16.22) 3 Day Shipping Service (+$20.62) 2 Day …" at bounding box center [538, 308] width 297 height 31
click at [676, 305] on select "Please Select Ground Shipping (+$16.22) 3 Day Shipping Service (+$20.62) 2 Day …" at bounding box center [538, 308] width 297 height 31
select select "12"
click at [390, 293] on select "Please Select Ground Shipping (+$16.22) 3 Day Shipping Service (+$20.62) 2 Day …" at bounding box center [538, 308] width 297 height 31
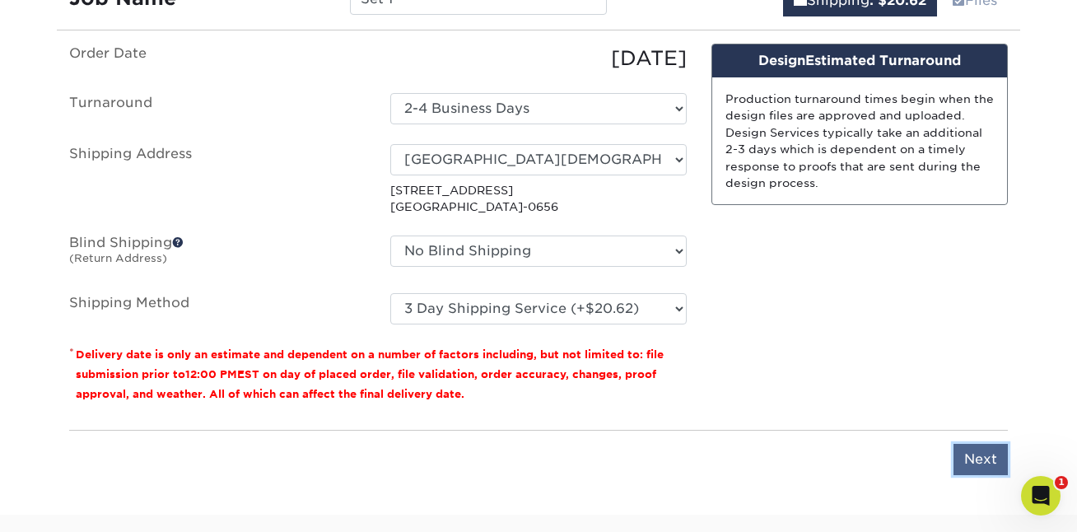
click at [986, 456] on input "Next" at bounding box center [981, 459] width 54 height 31
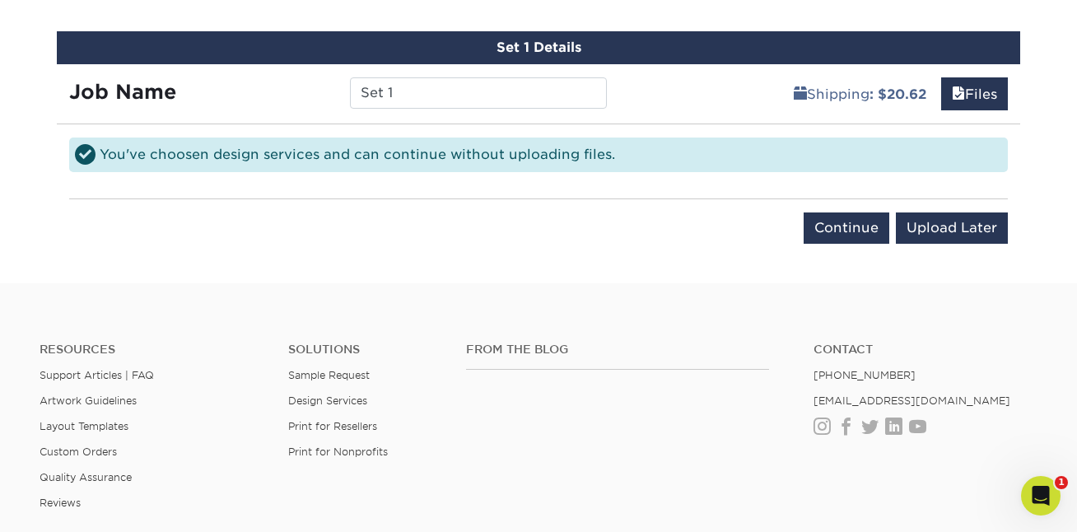
scroll to position [901, 0]
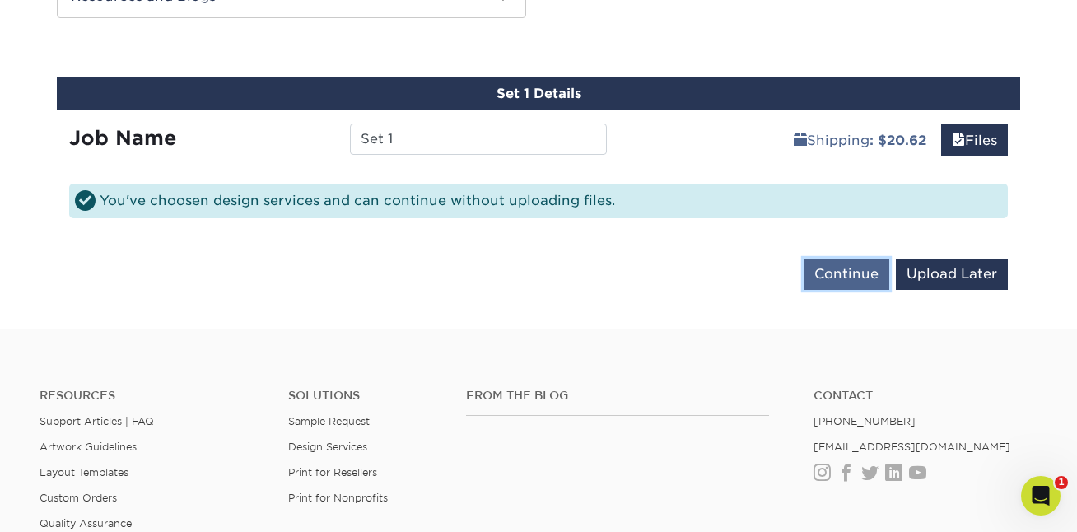
click at [875, 276] on input "Continue" at bounding box center [847, 274] width 86 height 31
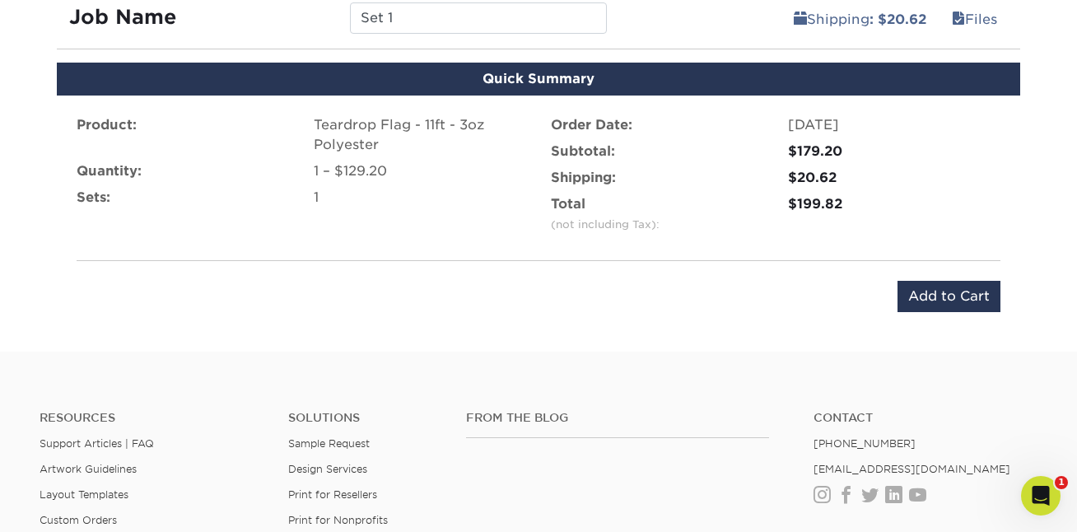
scroll to position [1034, 0]
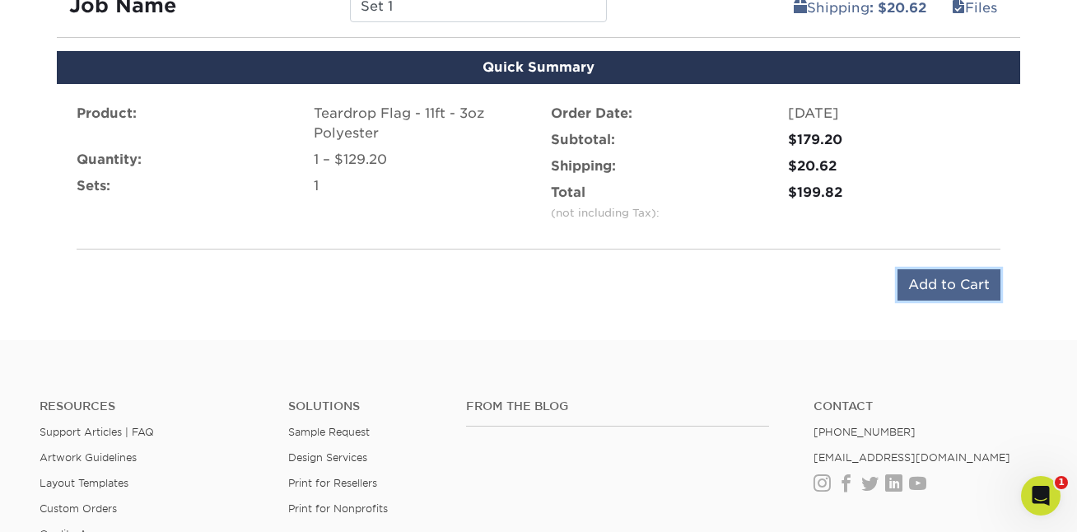
click at [946, 293] on input "Add to Cart" at bounding box center [949, 284] width 103 height 31
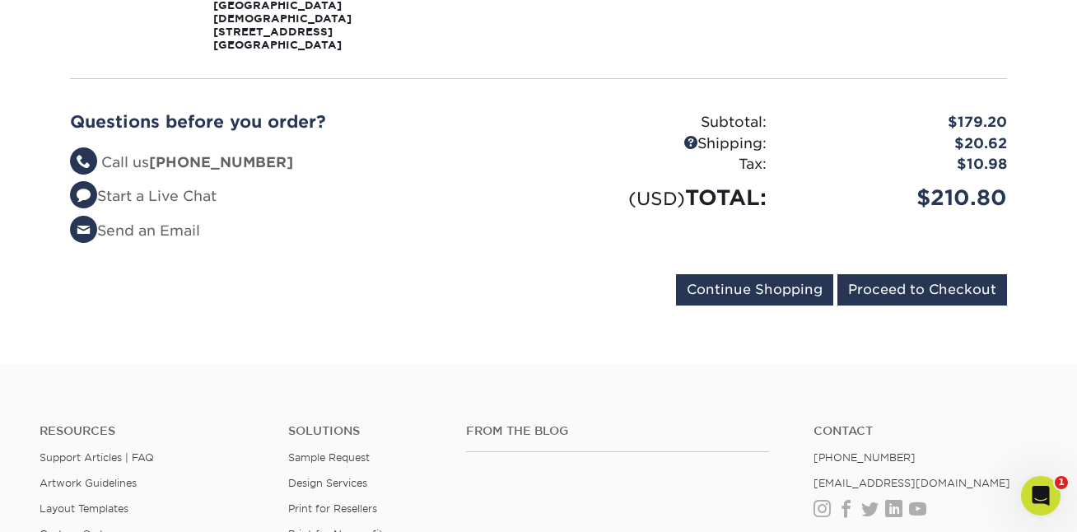
scroll to position [656, 0]
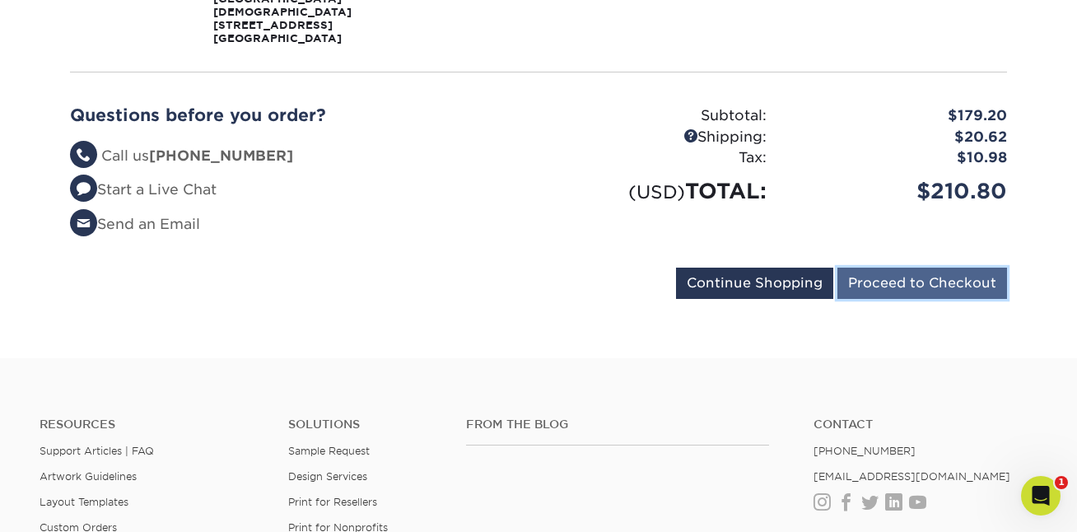
click at [918, 278] on input "Proceed to Checkout" at bounding box center [923, 283] width 170 height 31
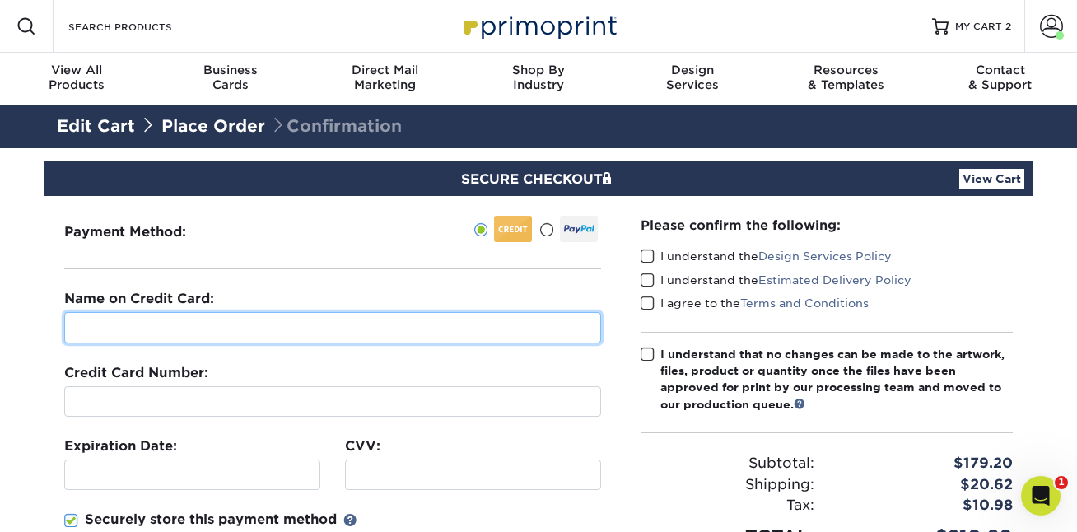
click at [230, 325] on input "text" at bounding box center [332, 327] width 537 height 31
type input "[PERSON_NAME]"
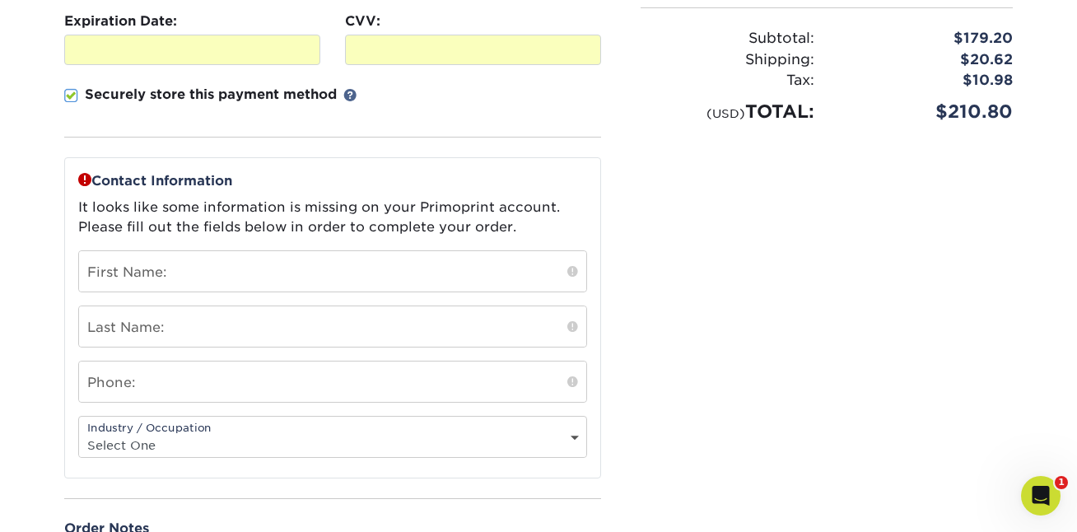
scroll to position [428, 0]
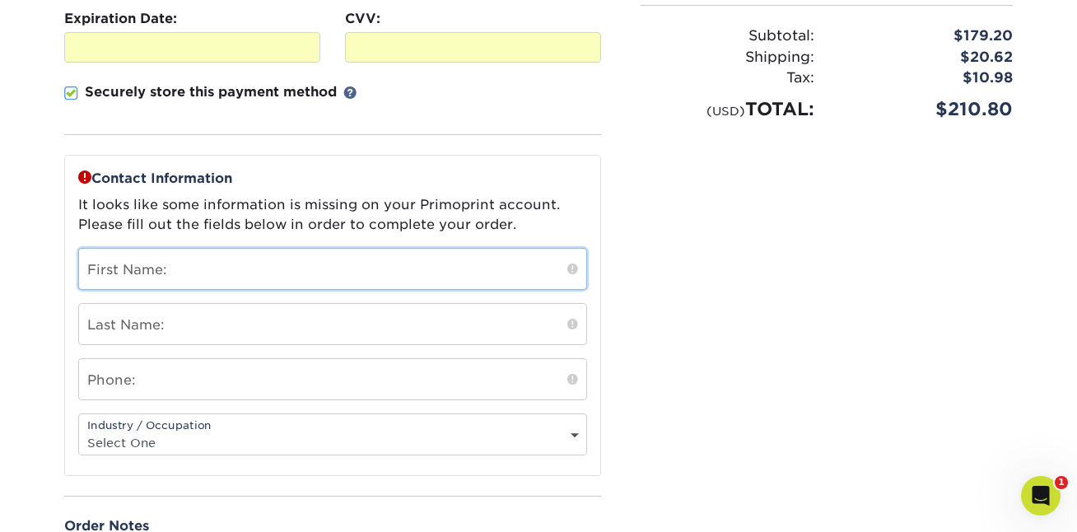
click at [385, 267] on input "text" at bounding box center [332, 269] width 507 height 40
type input "KYNSIE"
type input "[PERSON_NAME]"
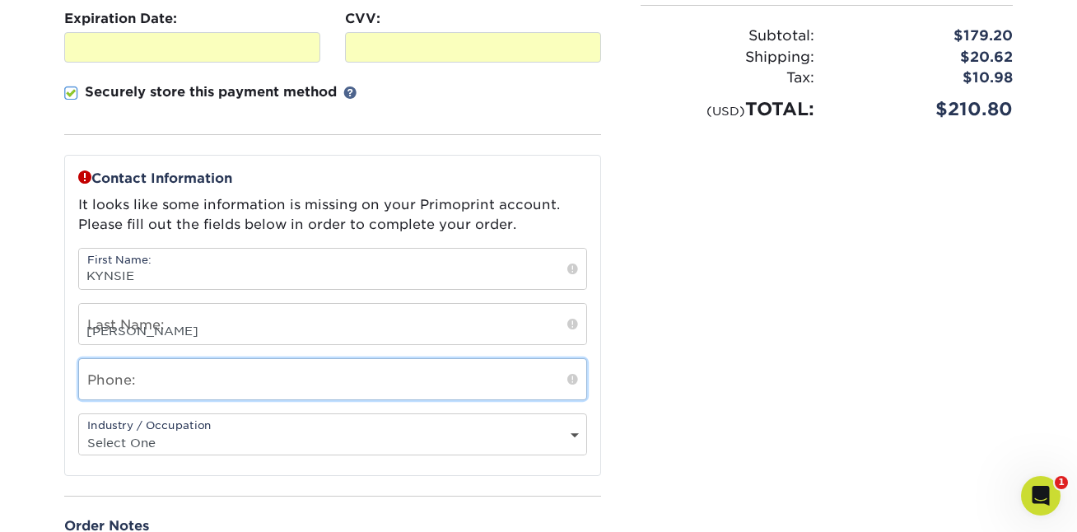
type input "3606889174"
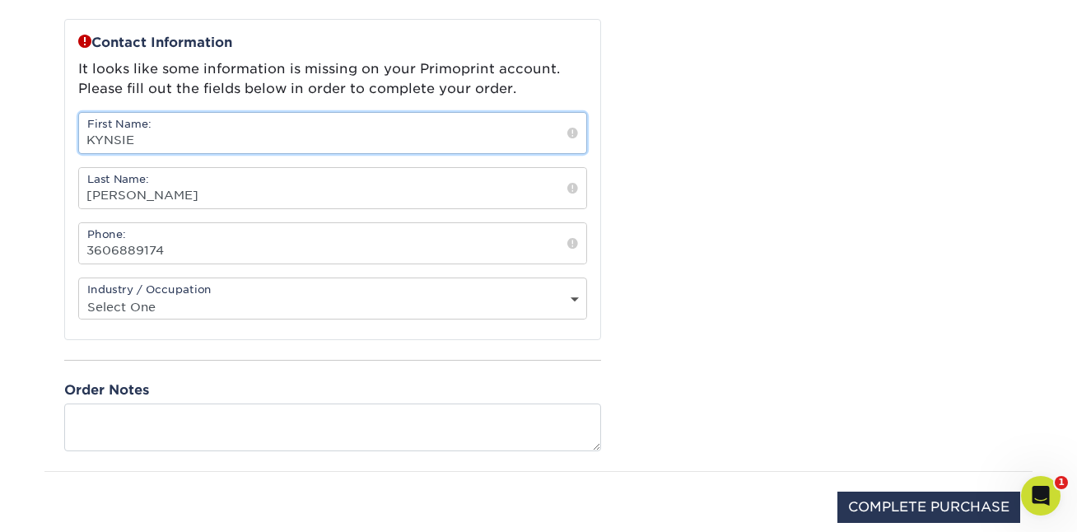
scroll to position [578, 0]
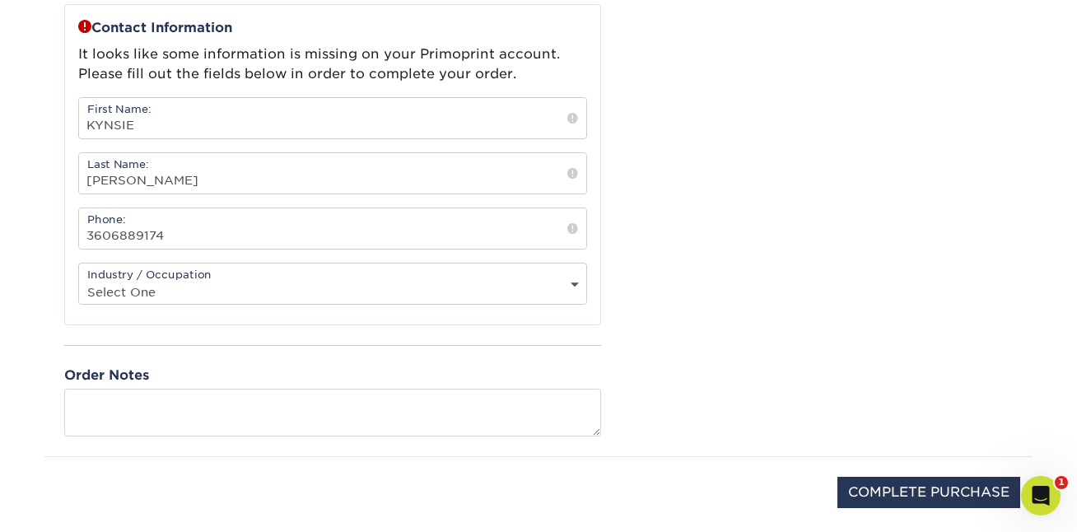
click at [315, 293] on select "Select One Administrative Executive Human Resources Construction Education Ente…" at bounding box center [332, 292] width 507 height 24
click at [273, 292] on select "Select One Administrative Executive Human Resources Construction Education Ente…" at bounding box center [332, 292] width 507 height 24
select select "20"
click at [79, 280] on select "Select One Administrative Executive Human Resources Construction Education Ente…" at bounding box center [332, 292] width 507 height 24
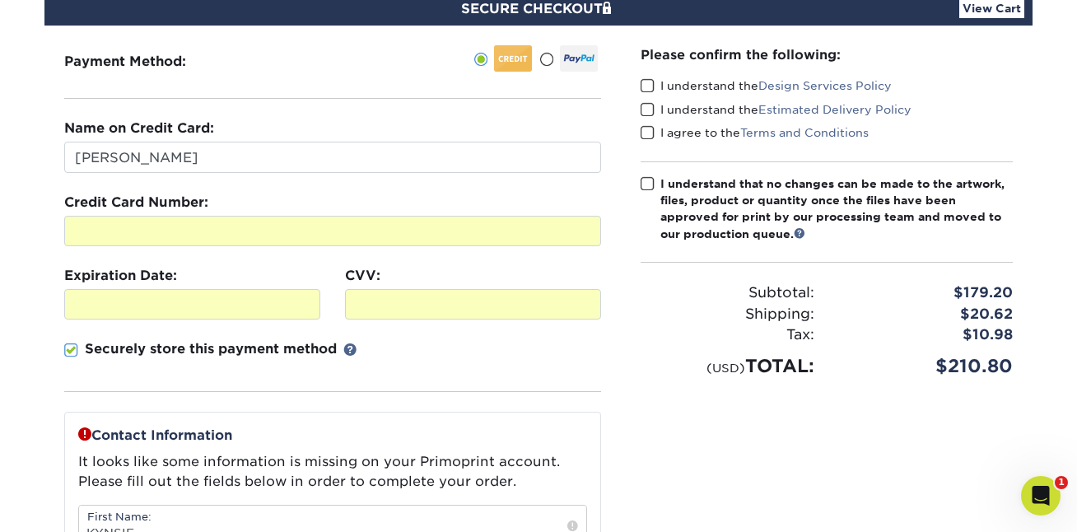
scroll to position [18, 0]
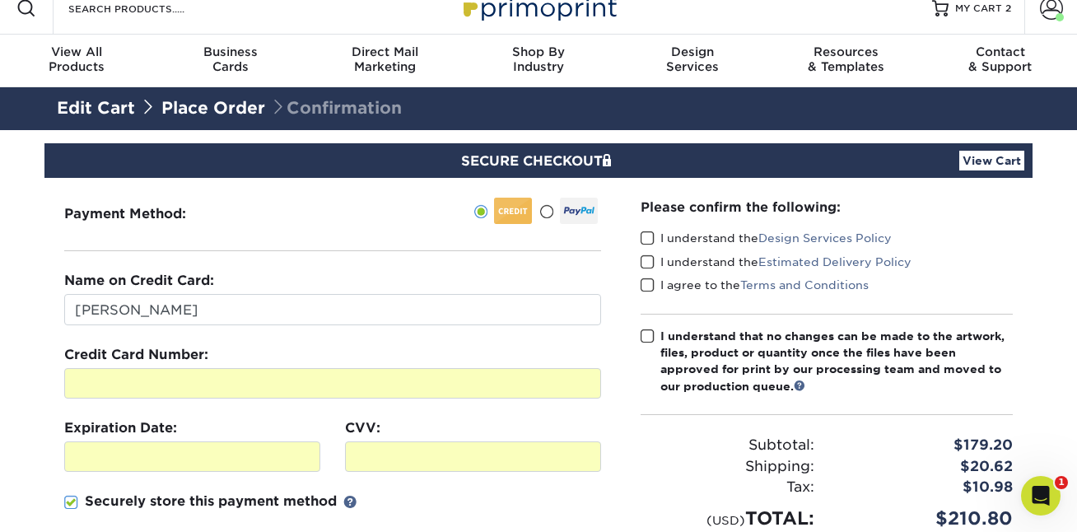
click at [648, 242] on span at bounding box center [648, 239] width 14 height 16
click at [0, 0] on input "I understand the Design Services Policy" at bounding box center [0, 0] width 0 height 0
click at [652, 257] on span at bounding box center [648, 263] width 14 height 16
click at [0, 0] on input "I understand the Estimated Delivery Policy" at bounding box center [0, 0] width 0 height 0
click at [647, 281] on span at bounding box center [648, 286] width 14 height 16
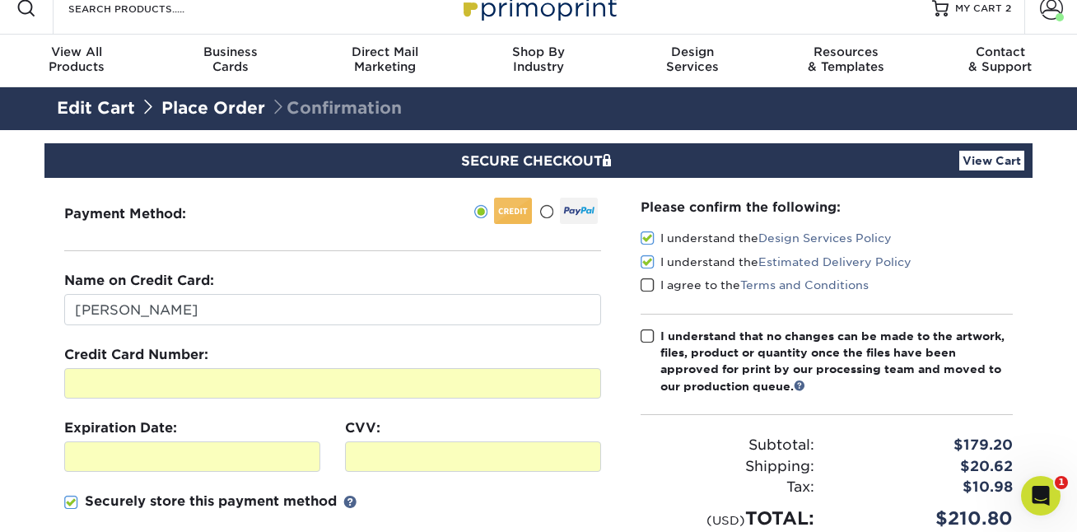
click at [0, 0] on input "I agree to the Terms and Conditions" at bounding box center [0, 0] width 0 height 0
click at [649, 335] on span at bounding box center [648, 337] width 14 height 16
click at [0, 0] on input "I understand that no changes can be made to the artwork, files, product or quan…" at bounding box center [0, 0] width 0 height 0
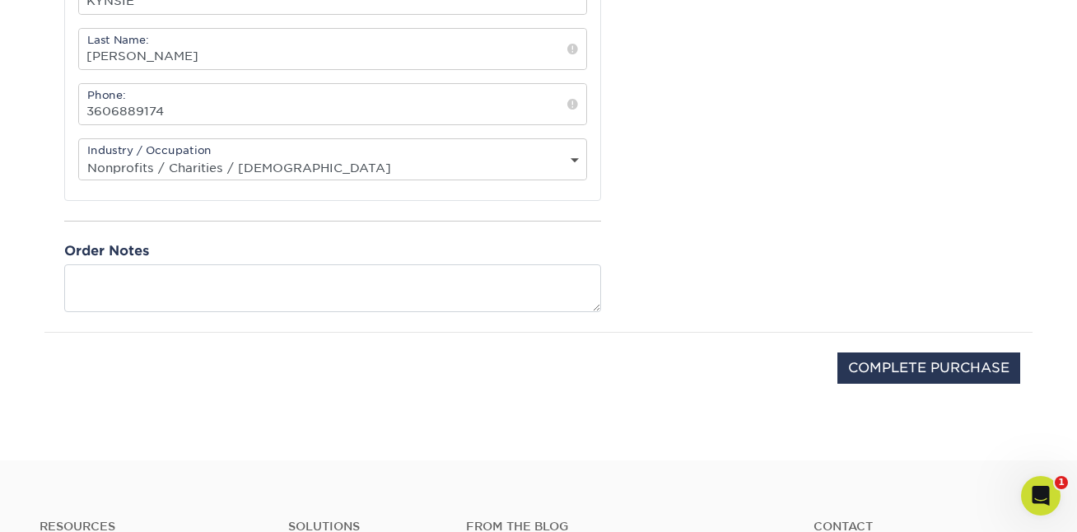
scroll to position [758, 0]
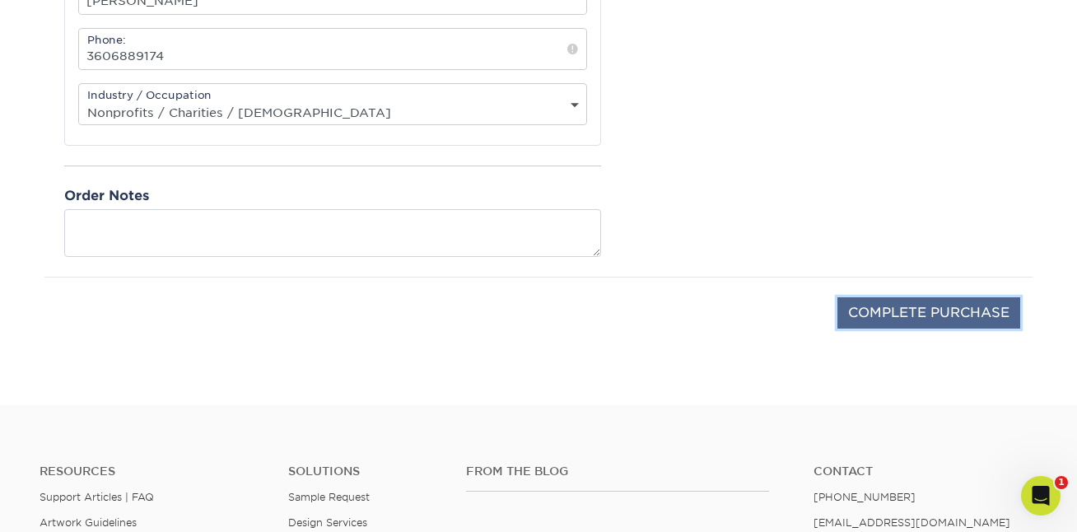
click at [919, 311] on input "COMPLETE PURCHASE" at bounding box center [929, 312] width 183 height 31
type input "PROCESSING, PLEASE WAIT..."
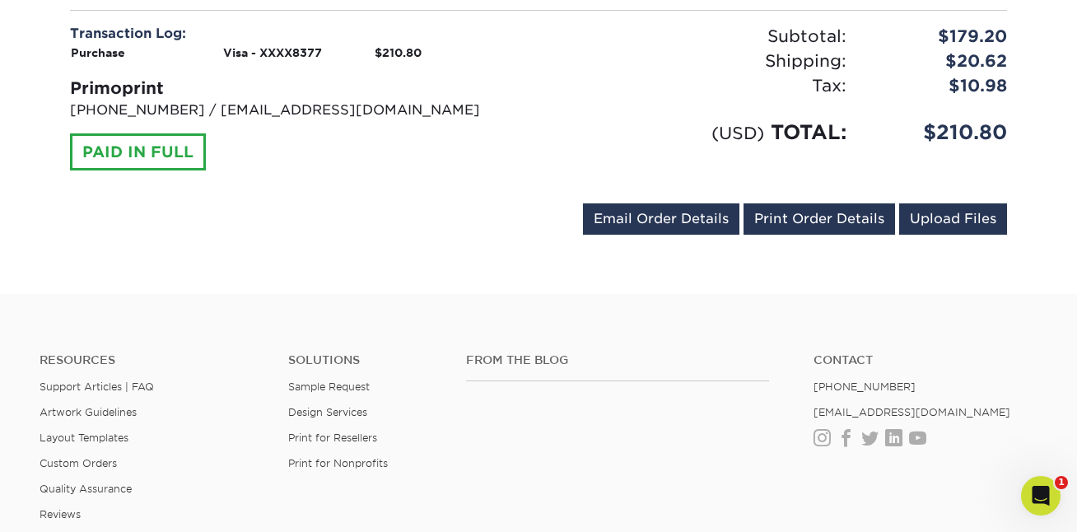
scroll to position [897, 0]
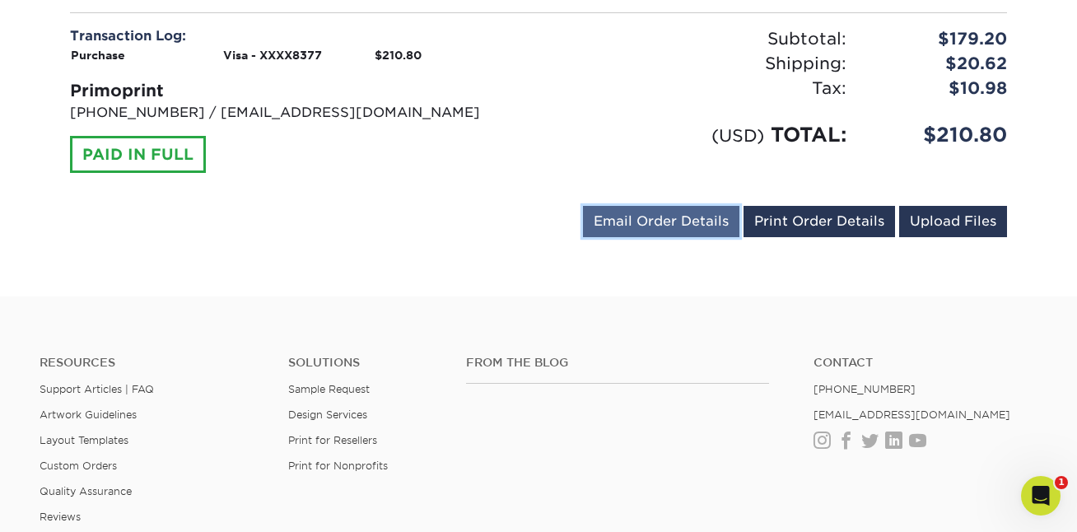
click at [655, 206] on link "Email Order Details" at bounding box center [661, 221] width 157 height 31
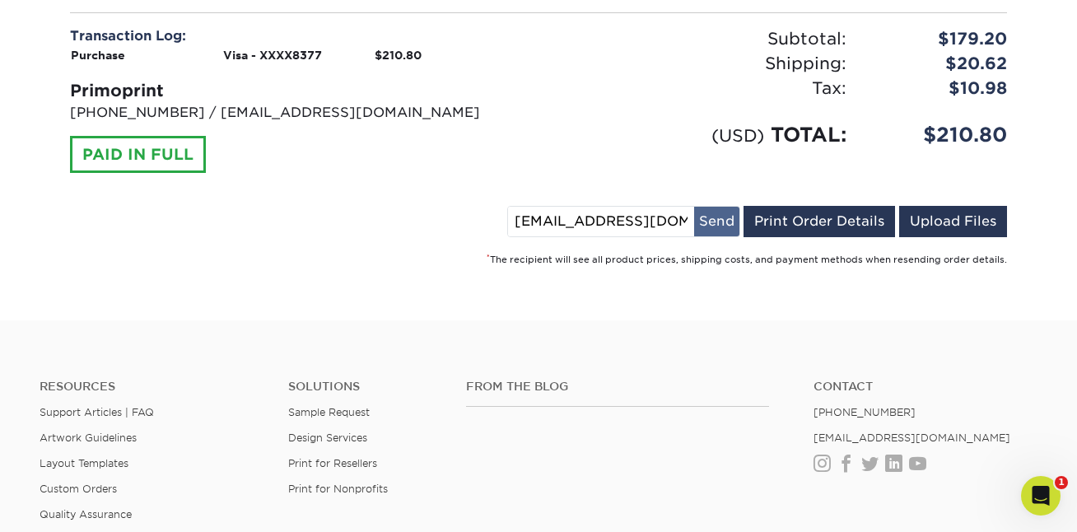
click at [717, 210] on button "Send" at bounding box center [716, 222] width 45 height 30
